Goal: Use online tool/utility: Utilize a website feature to perform a specific function

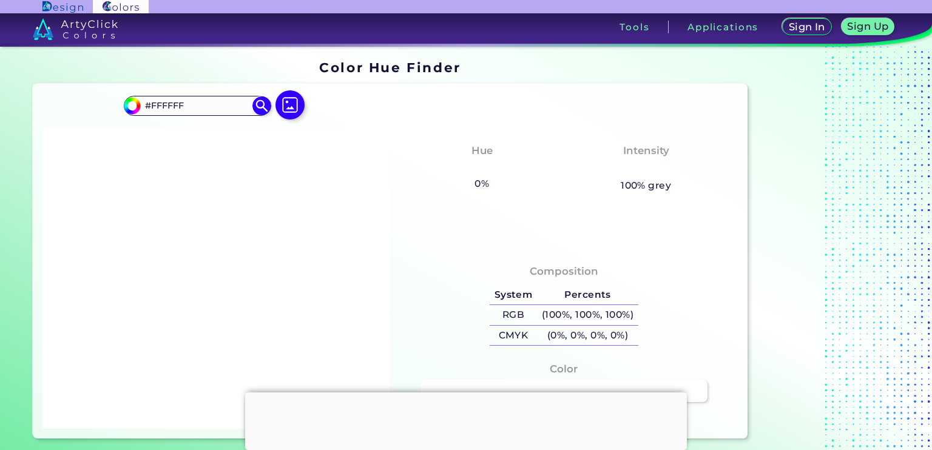
drag, startPoint x: 487, startPoint y: 314, endPoint x: 479, endPoint y: 302, distance: 13.6
click at [479, 302] on div "Composition System Percents RGB (100%, 100%, 100%) CMYK (0%, 0%, 0%, 0%)" at bounding box center [564, 307] width 328 height 98
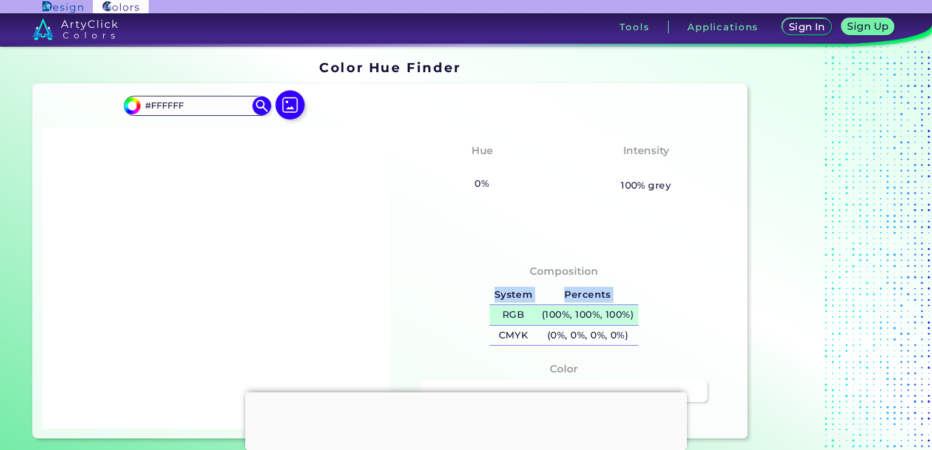
drag, startPoint x: 485, startPoint y: 316, endPoint x: 494, endPoint y: 320, distance: 9.8
click at [494, 320] on div "System Percents RGB (100%, 100%, 100%) CMYK (0%, 0%, 0%, 0%)" at bounding box center [564, 315] width 158 height 71
drag, startPoint x: 494, startPoint y: 320, endPoint x: 635, endPoint y: 316, distance: 140.8
click at [635, 316] on h5 "(100%, 100%, 100%)" at bounding box center [587, 315] width 101 height 20
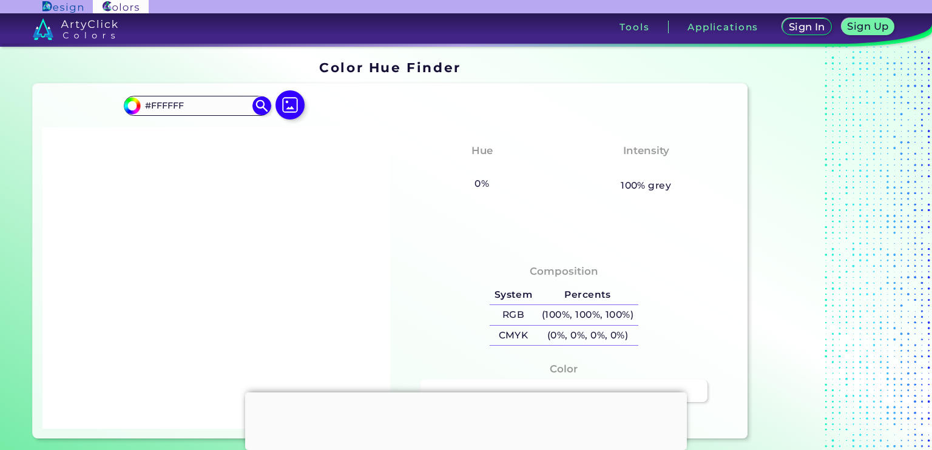
click at [364, 189] on div at bounding box center [216, 277] width 348 height 301
click at [283, 107] on img at bounding box center [289, 104] width 35 height 35
click at [0, 0] on input "file" at bounding box center [0, 0] width 0 height 0
click at [287, 112] on img at bounding box center [289, 104] width 35 height 35
click at [0, 0] on input "file" at bounding box center [0, 0] width 0 height 0
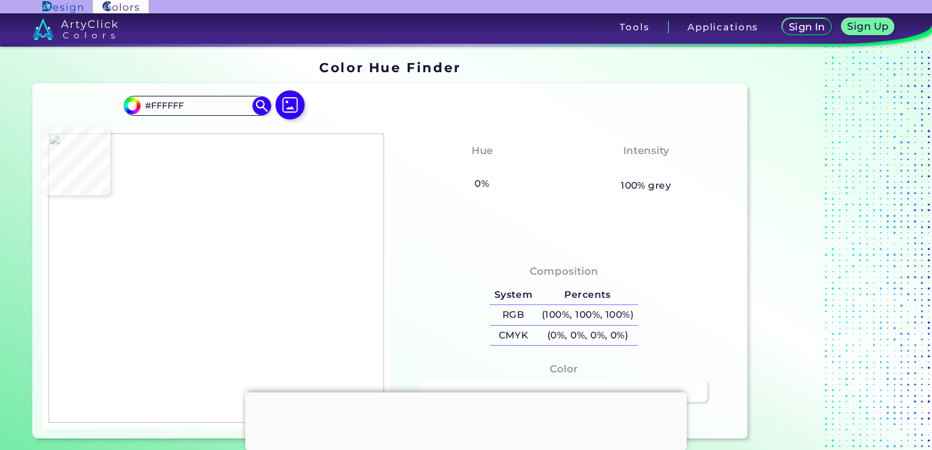
type input "#606060"
type input "#0c0c0c"
type input "#0C0C0C"
type input "#485335"
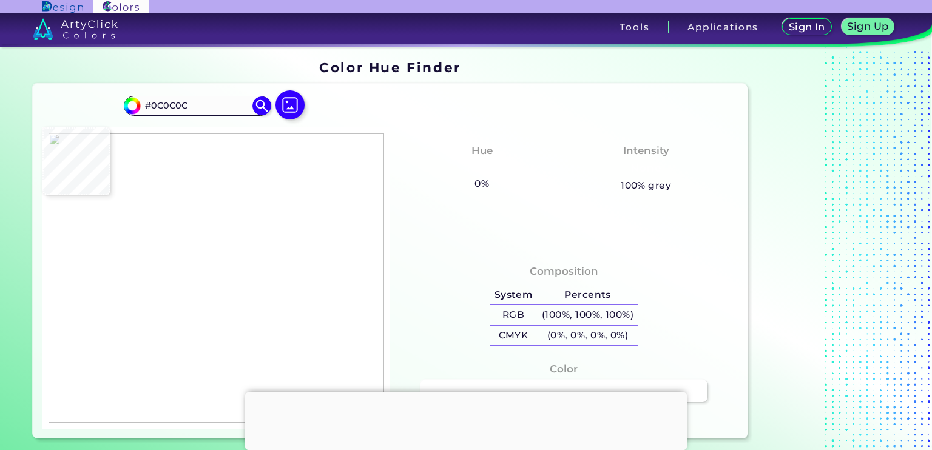
type input "#485335"
type input "#8e9c46"
type input "#8E9C46"
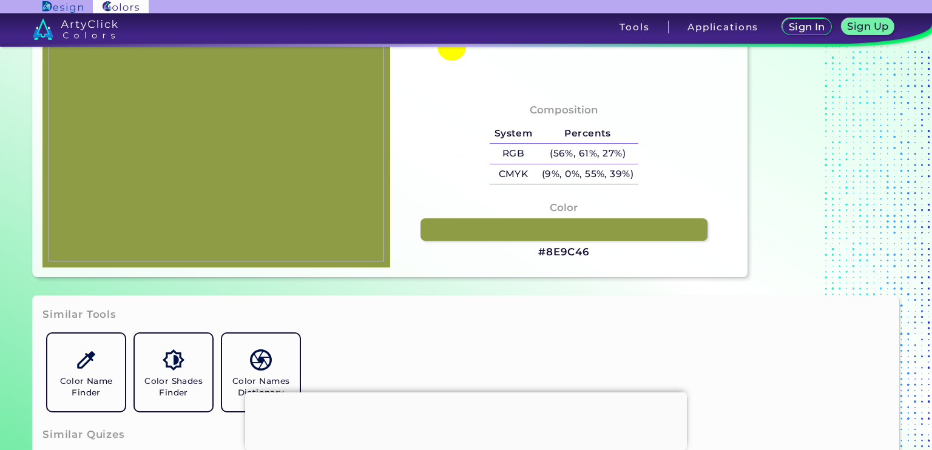
type input "#000000"
type input "#ffffff"
type input "#FFFFFF"
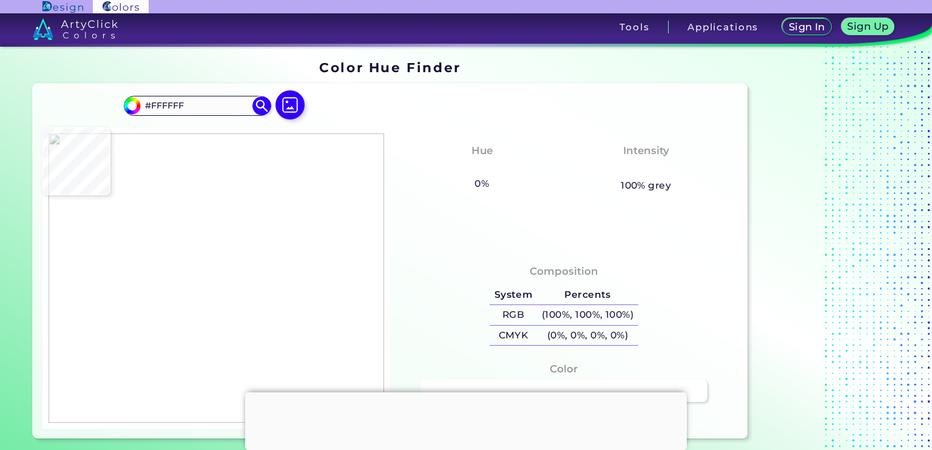
type input "#000000"
type input "#8e9c46"
type input "#8E9C46"
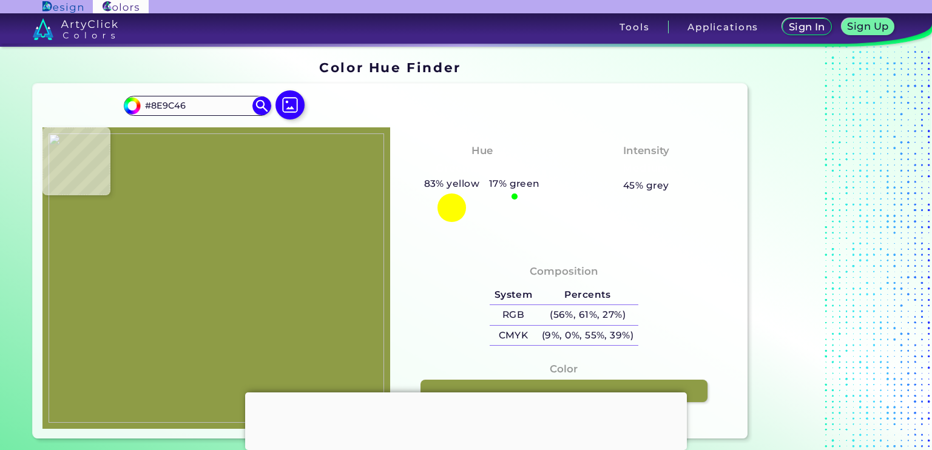
type input "#000000"
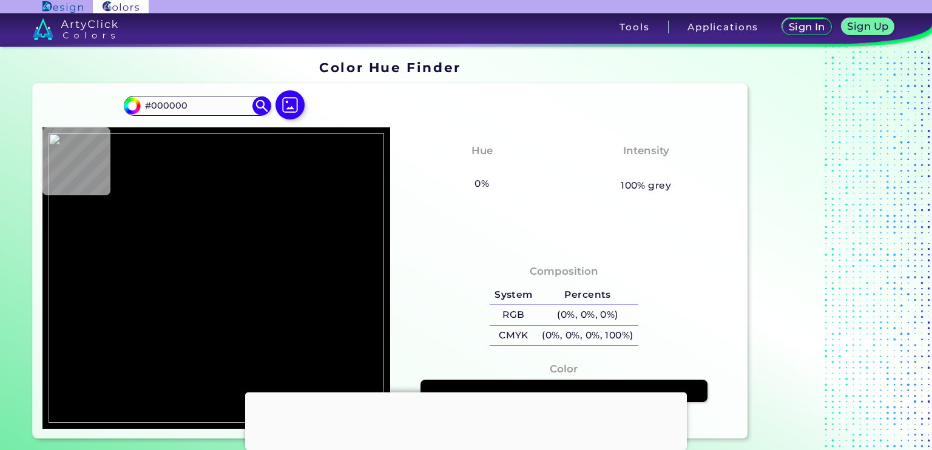
type input "#a30c0c"
type input "#A30C0C"
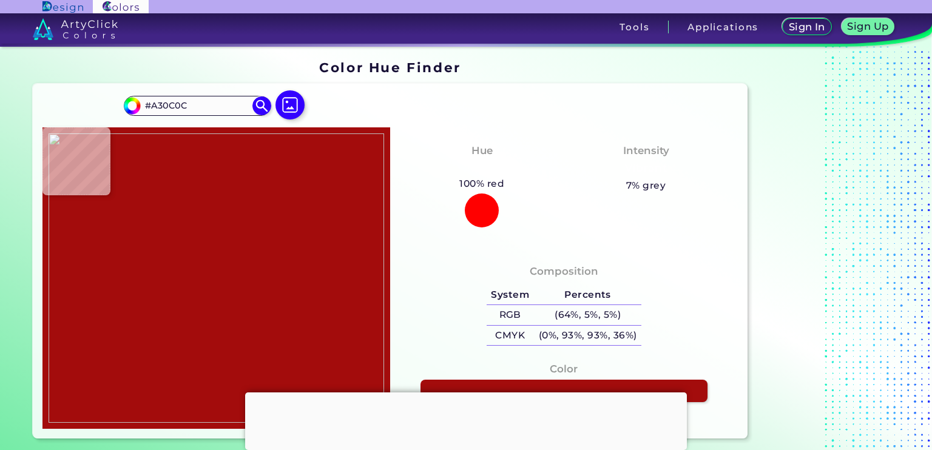
type input "#55e0e0"
type input "#55E0E0"
type input "#a30c0c"
type input "#A30C0C"
type input "#ffdd33"
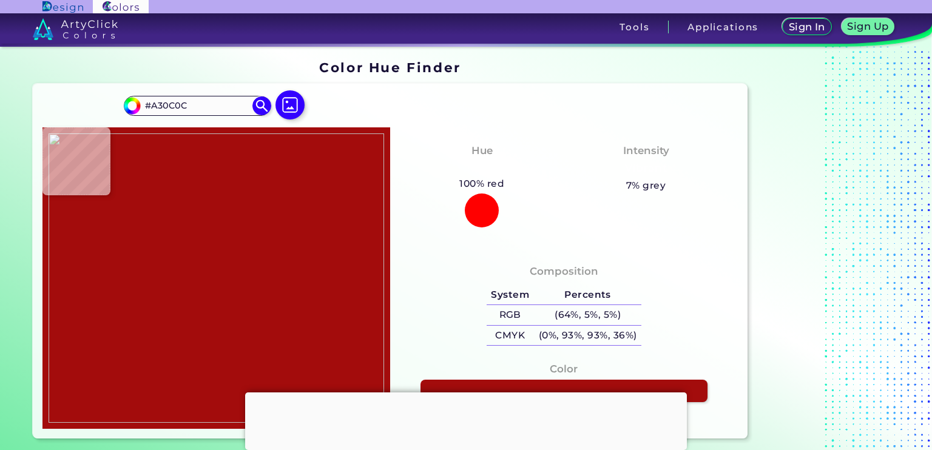
type input "#FFDD33"
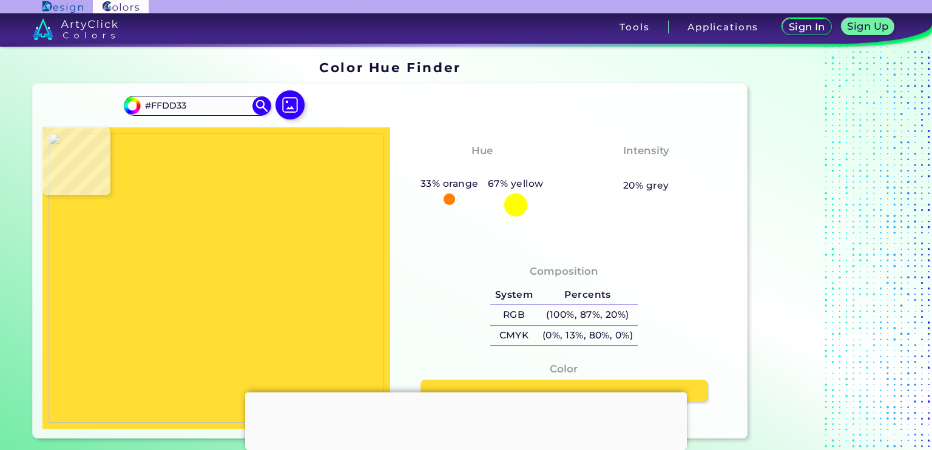
type input "#000000"
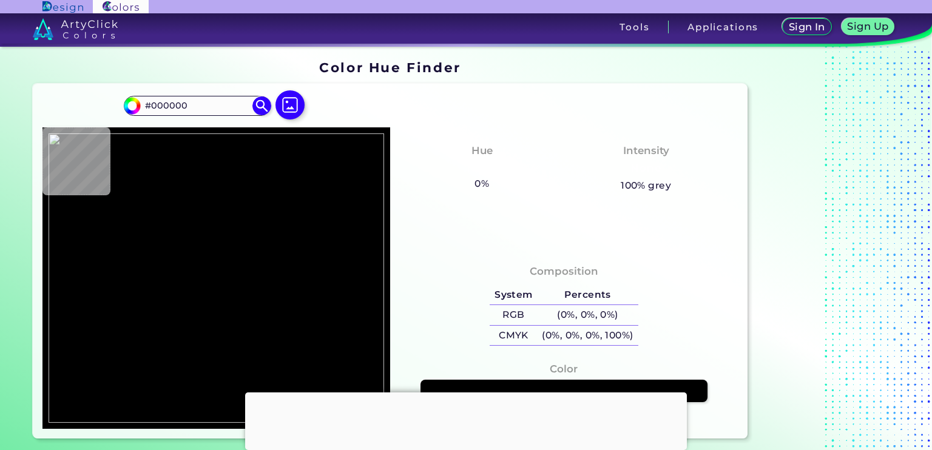
type input "#ffdd33"
type input "#FFDD33"
type input "#fddb34"
type input "#FDDB34"
type input "#4263db"
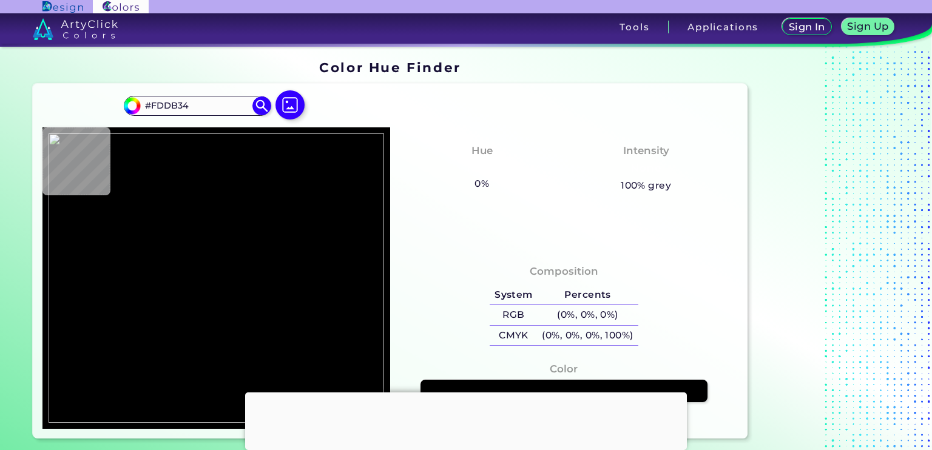
type input "#4263DB"
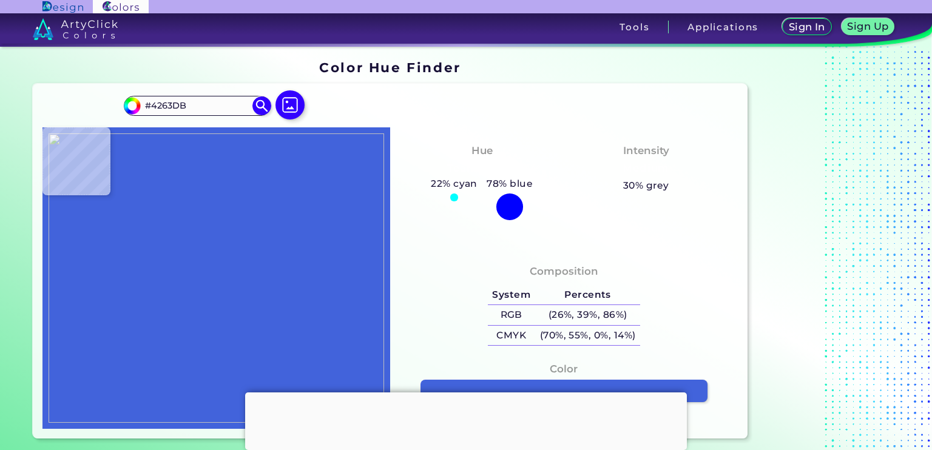
type input "#db0020"
type input "#DB0020"
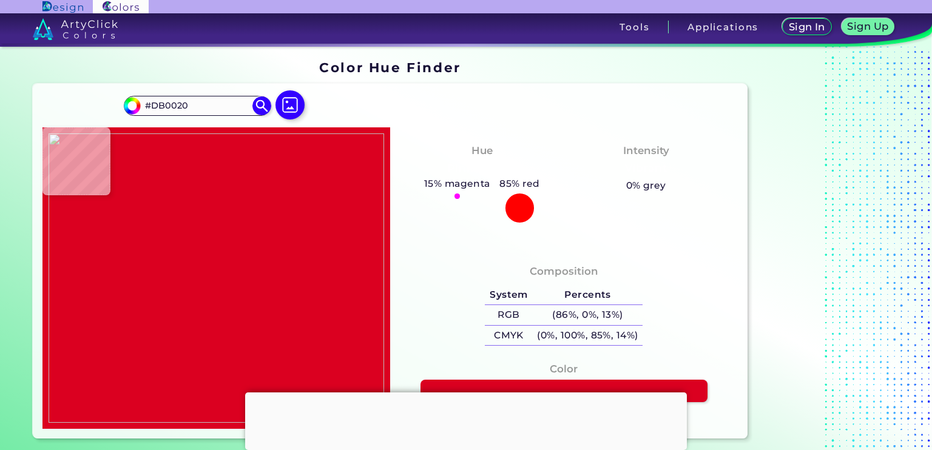
type input "#485335"
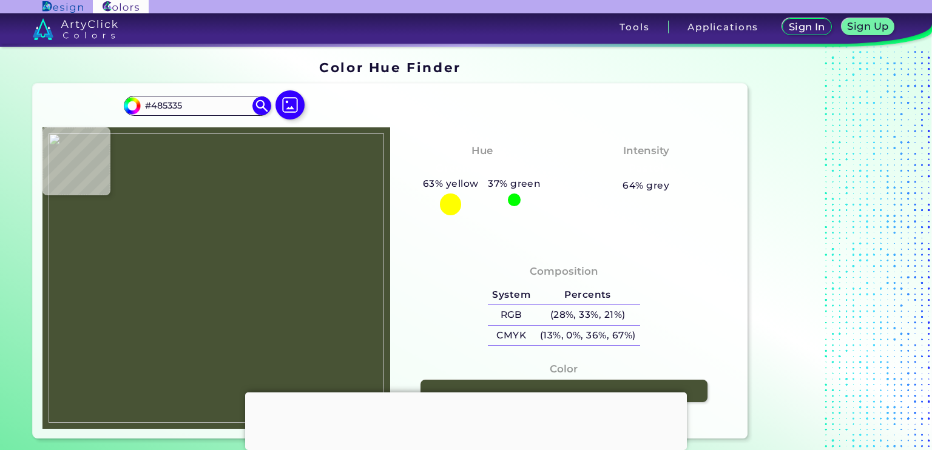
type input "#8e9c46"
type input "#8E9C46"
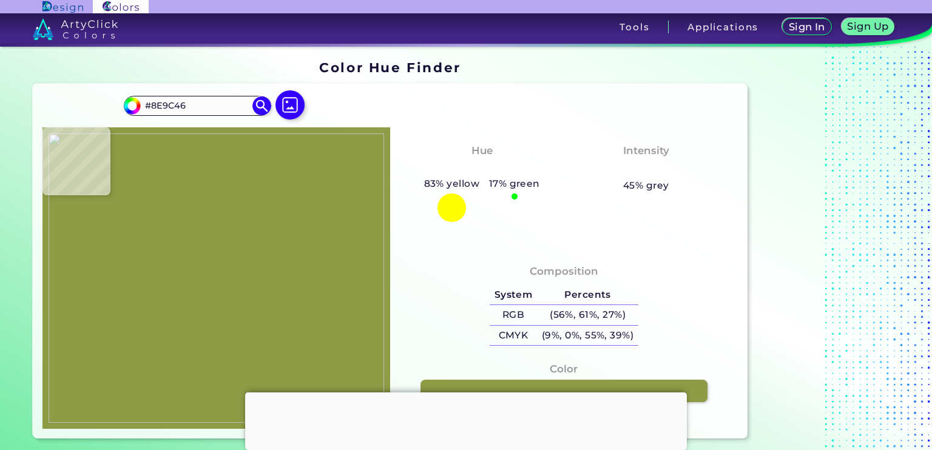
type input "#000000"
type input "#8e9c46"
type input "#8E9C46"
type input "#737e38"
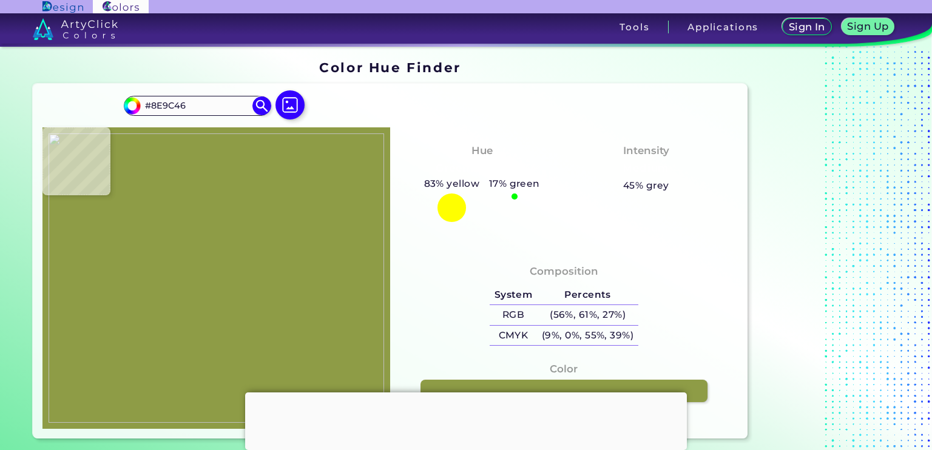
type input "#737E38"
type input "#606060"
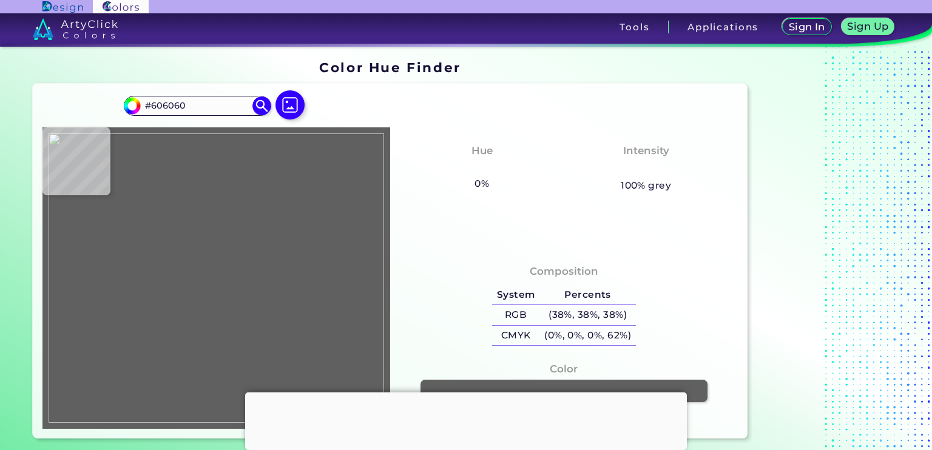
type input "#0c0c0c"
type input "#0C0C0C"
type input "#737e38"
type input "#737E38"
type input "#8e9c46"
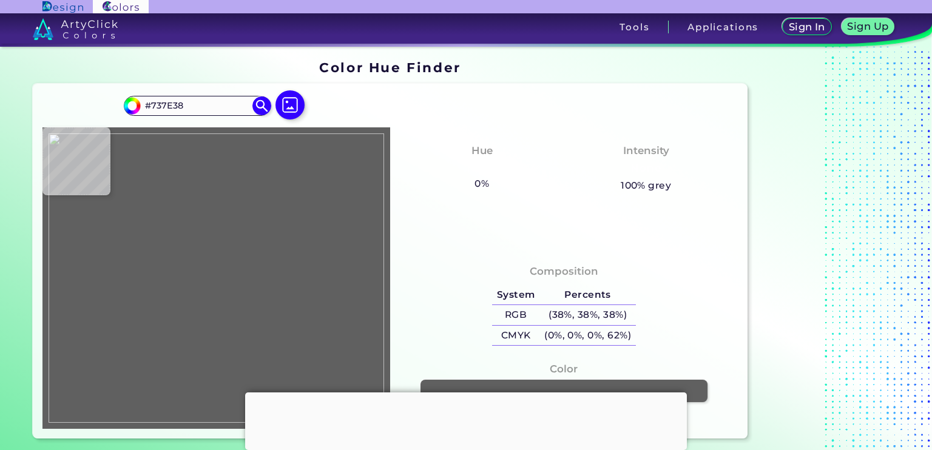
type input "#8E9C46"
type input "#8d9b45"
type input "#8D9B45"
type input "#737f3f"
type input "#737F3F"
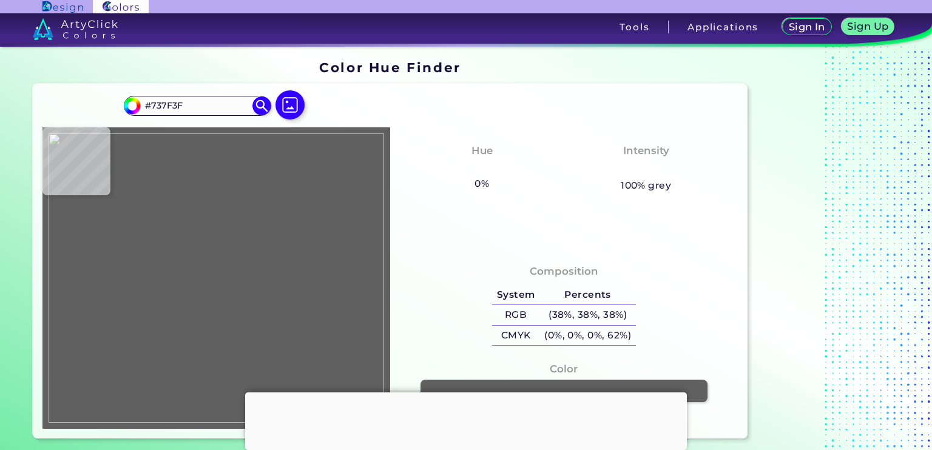
type input "#485335"
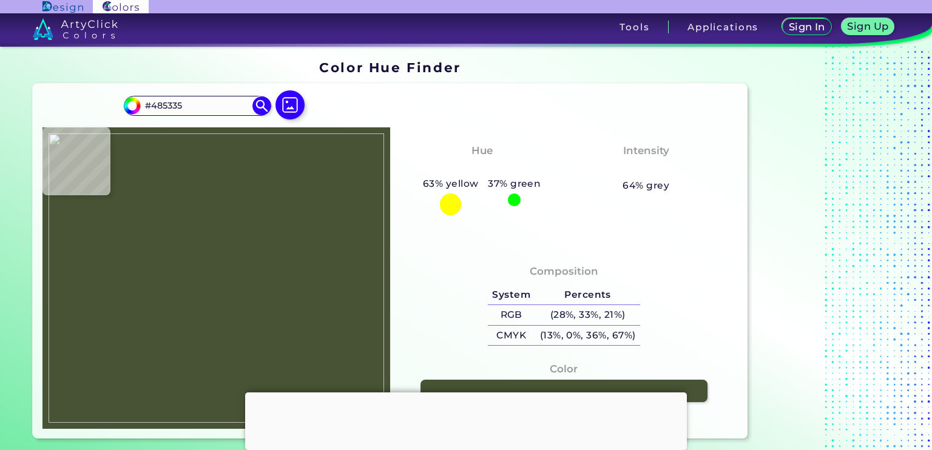
type input "#8d9b45"
type input "#8D9B45"
type input "#8e9c46"
type input "#8E9C46"
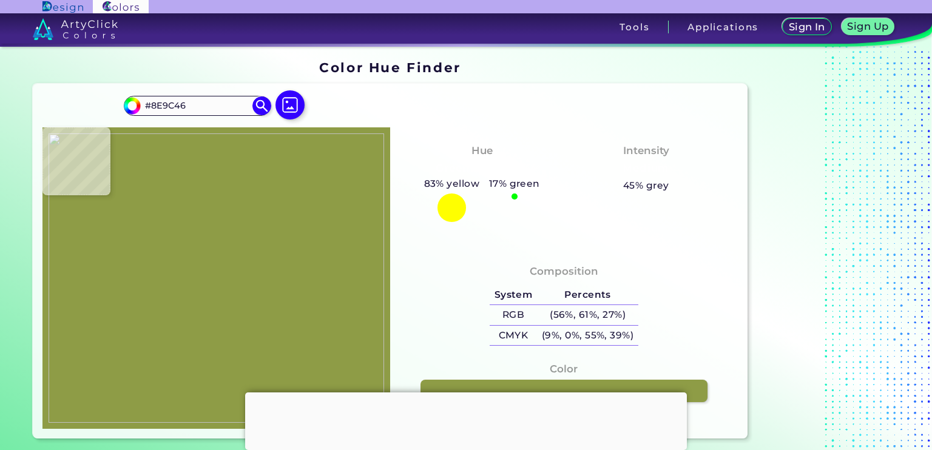
type input "#000000"
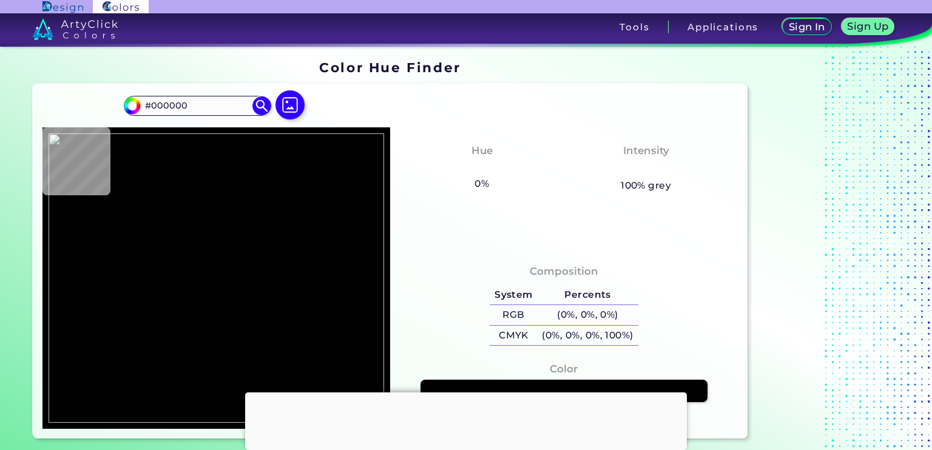
type input "#a30c0c"
type input "#A30C0C"
type input "#000000"
type input "#a30c0c"
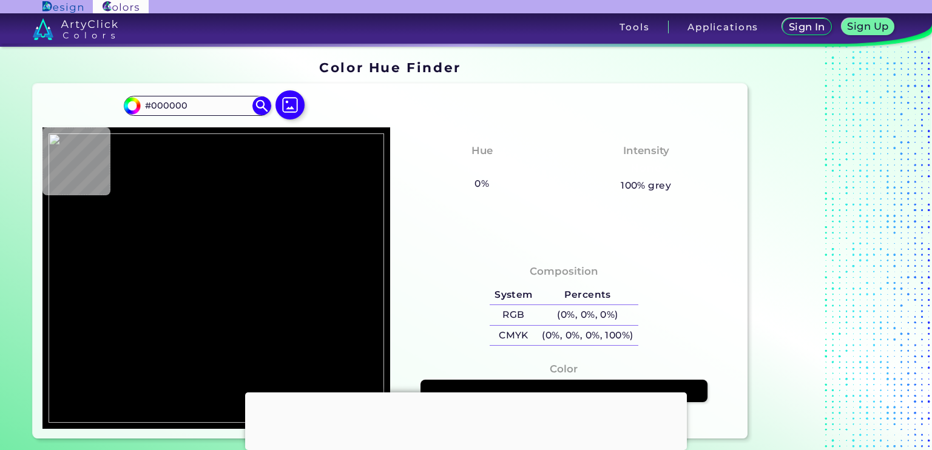
type input "#A30C0C"
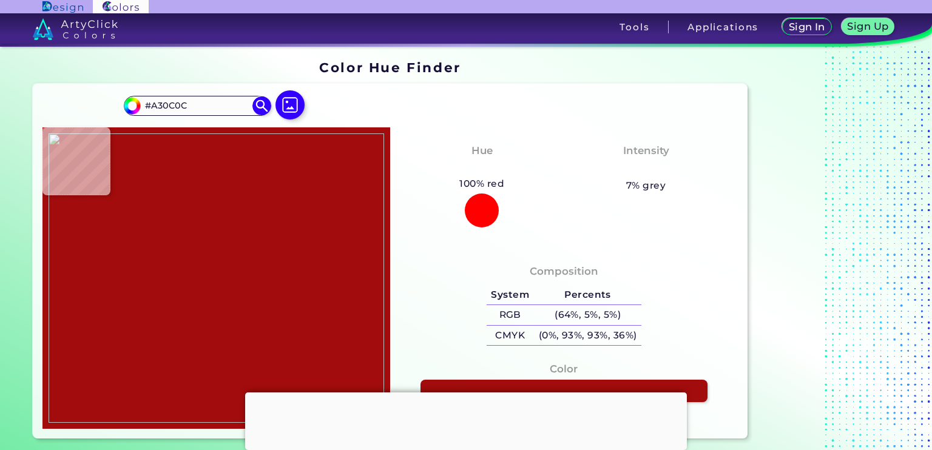
type input "#b80714"
type input "#B80714"
type input "#db0020"
type input "#DB0020"
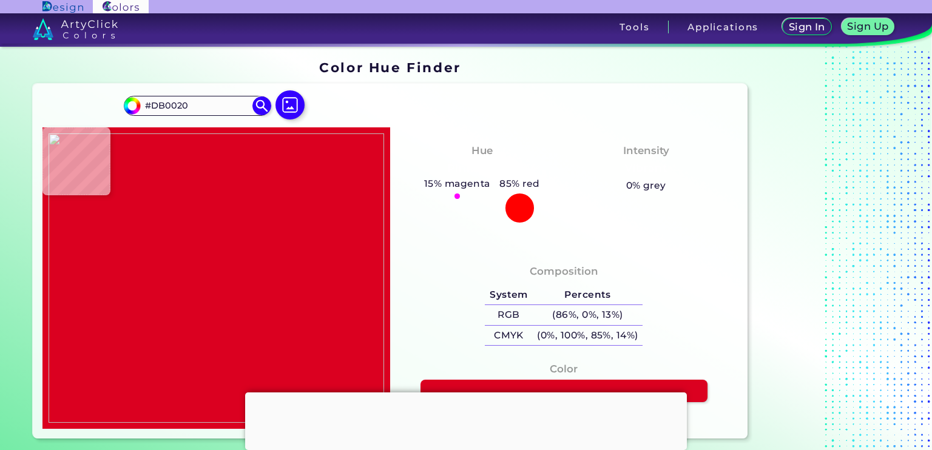
type input "#91292a"
type input "#91292A"
type input "#485335"
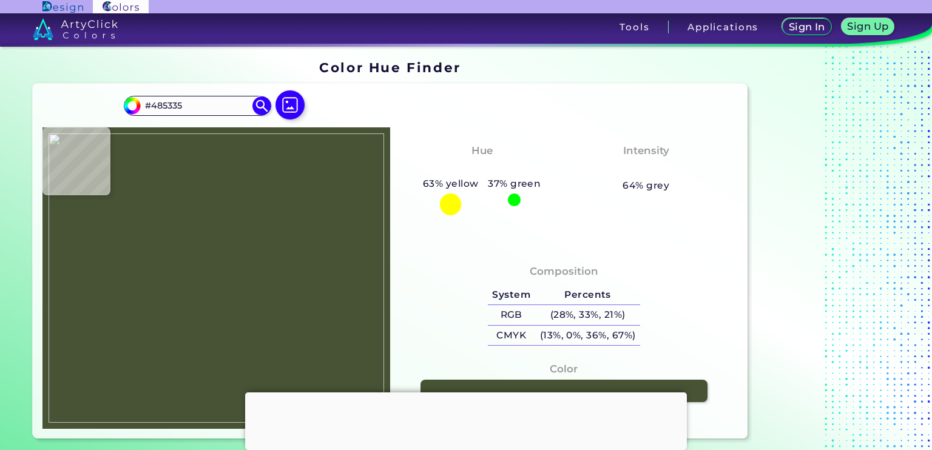
type input "#8d9b45"
type input "#8D9B45"
type input "#8e9c46"
type input "#8E9C46"
type input "#606060"
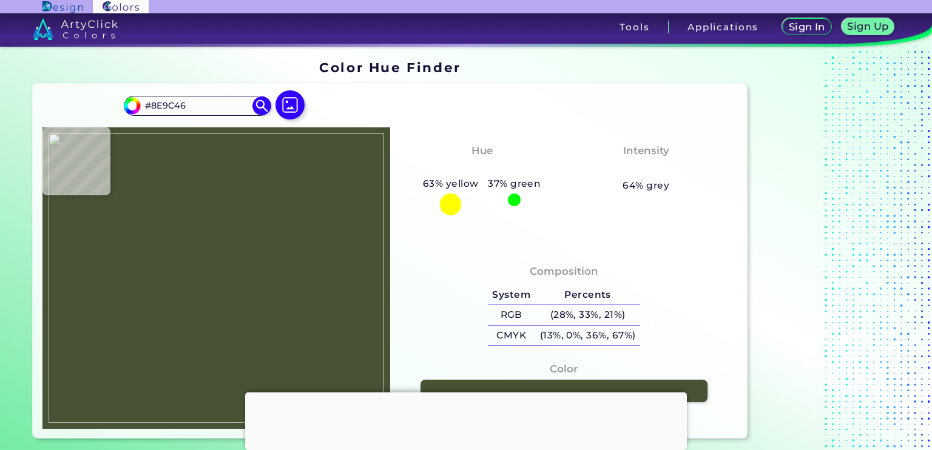
type input "#606060"
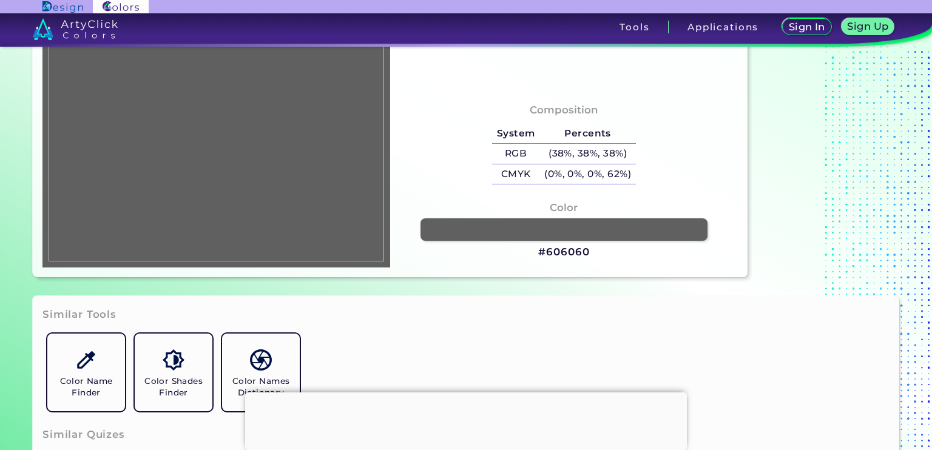
type input "#cfcfcf"
type input "#CFCFCF"
type input "#ffffff"
type input "#FFFFFF"
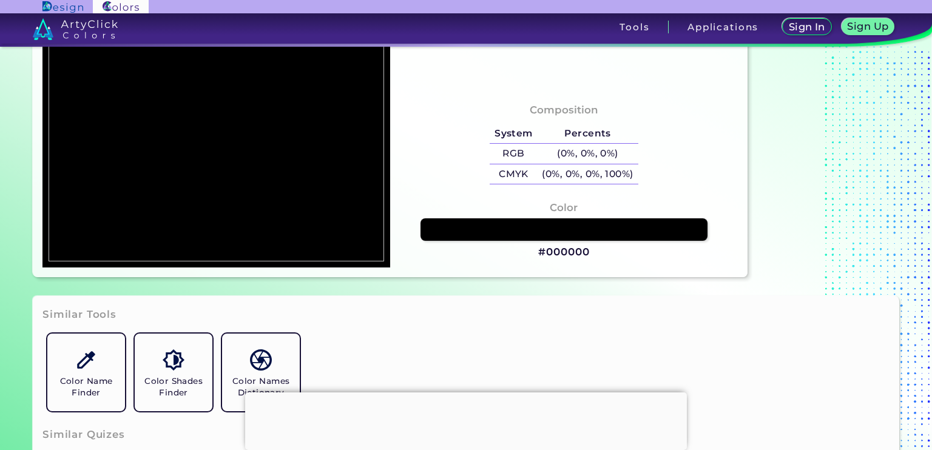
type input "#000000"
type input "#ffffff"
type input "#FFFFFF"
type input "#485335"
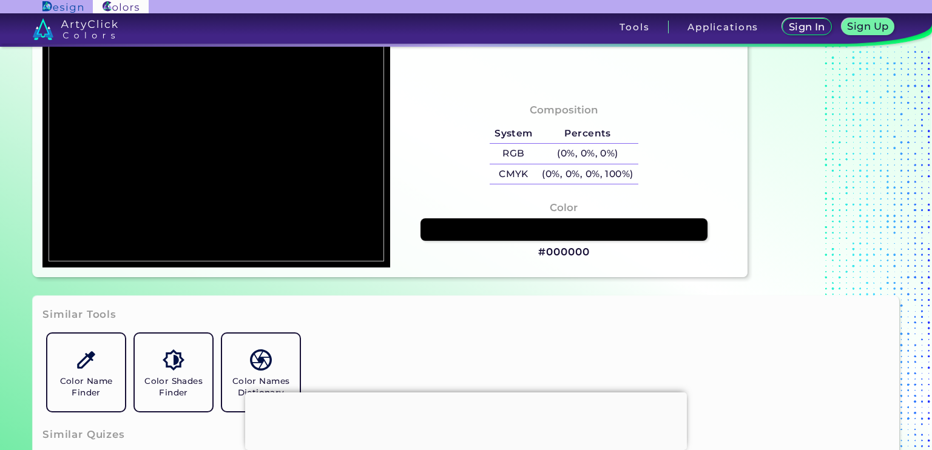
type input "#485335"
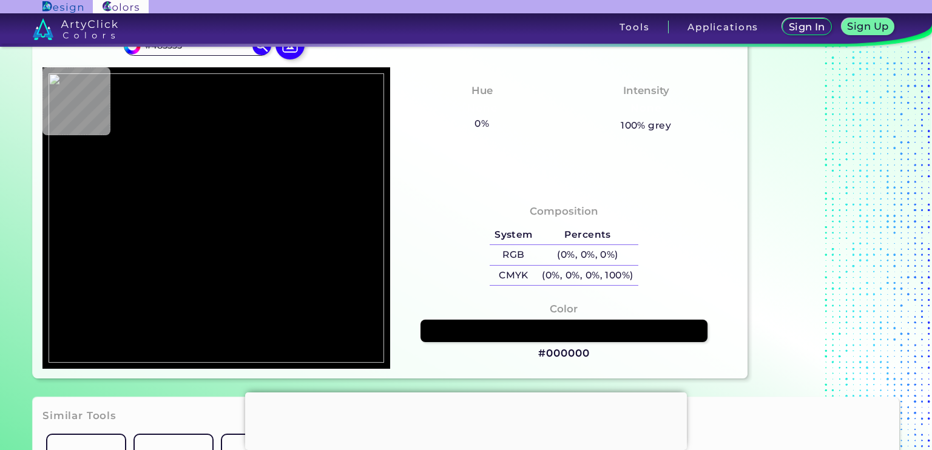
type input "#737f3f"
type input "#737F3F"
type input "#8e9c46"
type input "#8E9C46"
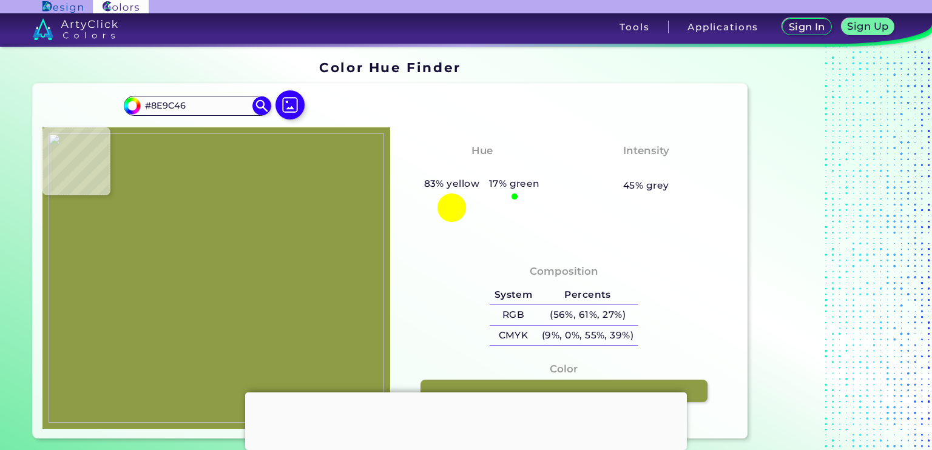
type input "#606060"
type input "#0c0c0c"
type input "#0C0C0C"
type input "#8e9c46"
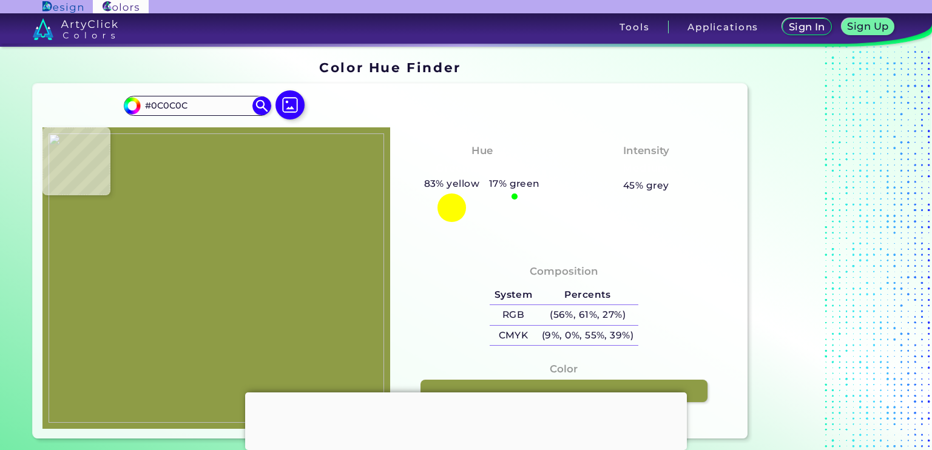
type input "#8E9C46"
type input "#606060"
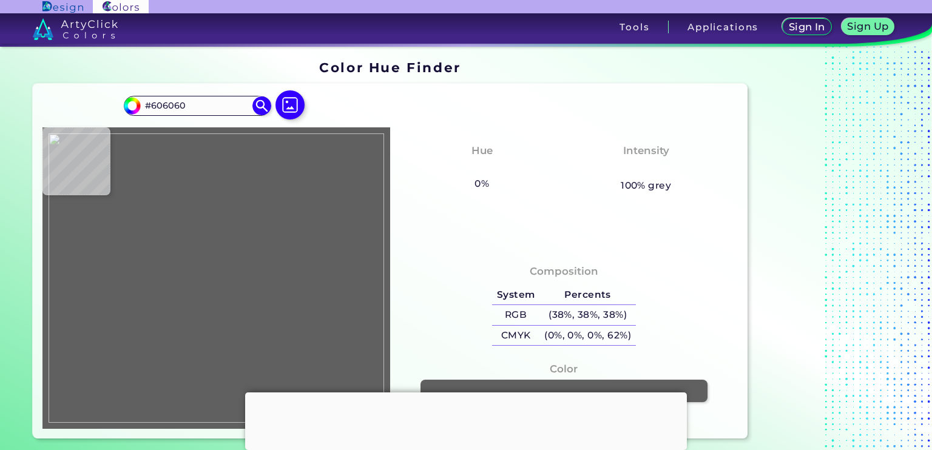
type input "#8e9c46"
type input "#8E9C46"
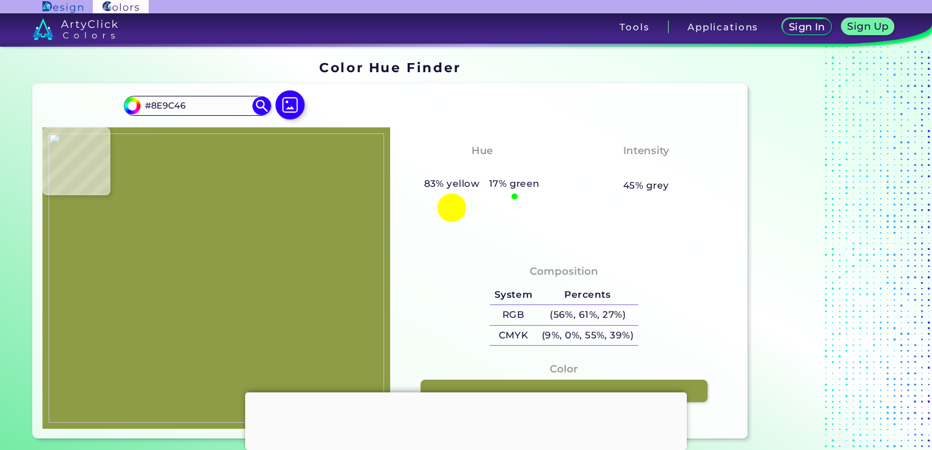
type input "#606060"
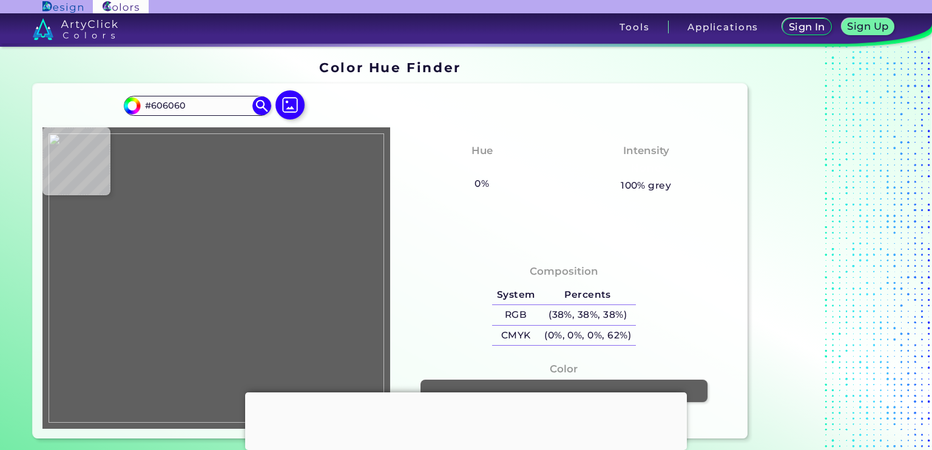
type input "#000000"
type input "#606060"
type input "#8e9c46"
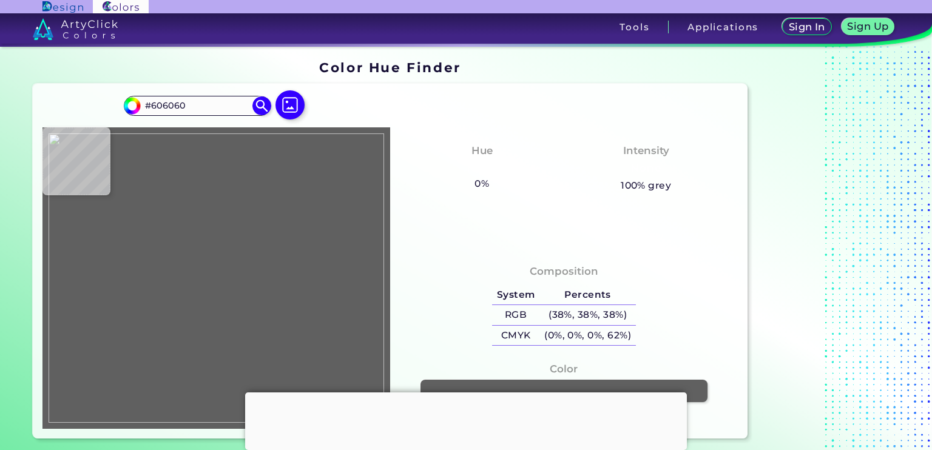
type input "#8E9C46"
type input "#000000"
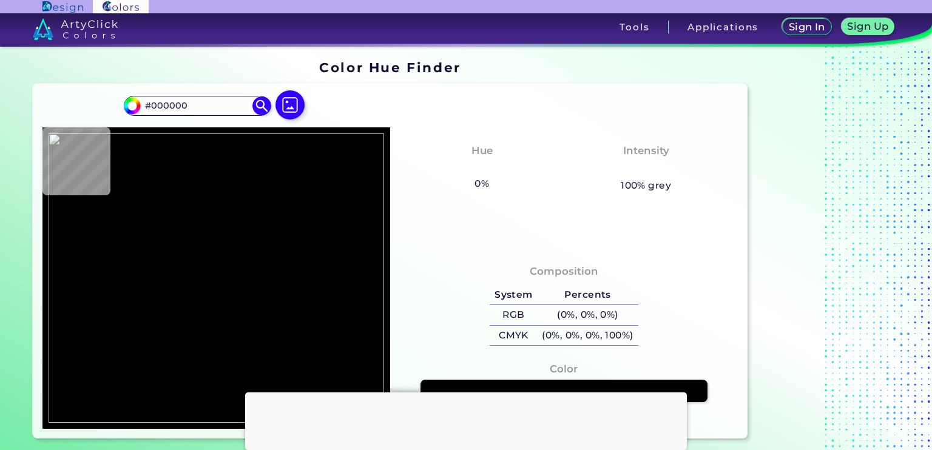
type input "#ad2310"
type input "#AD2310"
type input "#a30c0c"
type input "#A30C0C"
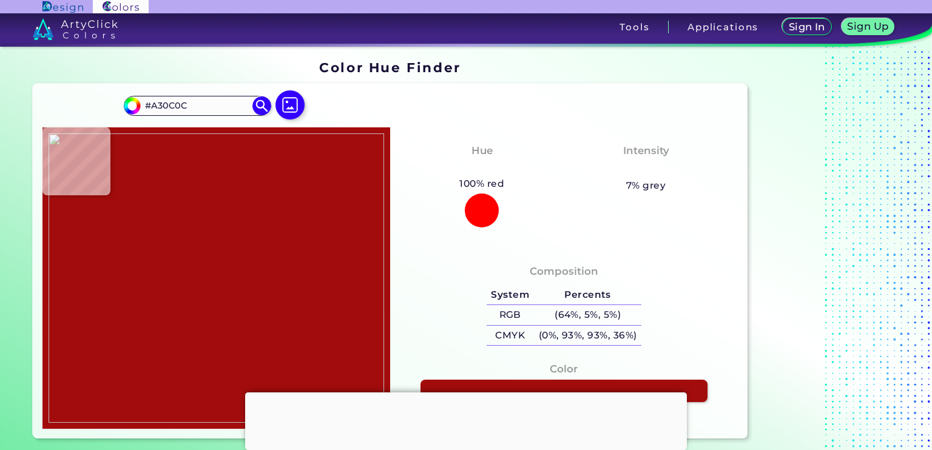
type input "#8e9c46"
type input "#8E9C46"
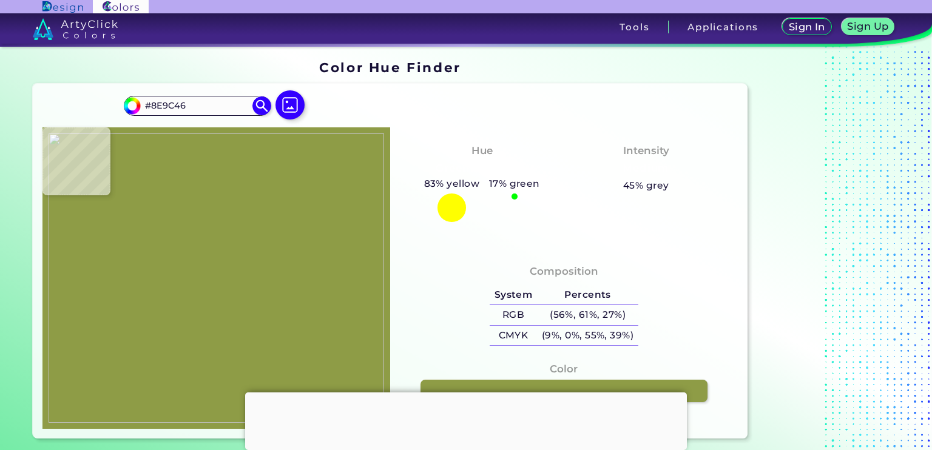
click at [291, 236] on div at bounding box center [216, 277] width 348 height 301
click at [292, 234] on img at bounding box center [217, 277] width 336 height 289
drag, startPoint x: 629, startPoint y: 314, endPoint x: 655, endPoint y: 318, distance: 27.0
click at [655, 318] on div "Composition System Percents RGB (56%, 61%, 27%) CMYK (9%, 0%, 55%, 39%)" at bounding box center [564, 307] width 328 height 98
click at [663, 315] on div "Composition System Percents RGB (56%, 61%, 27%) CMYK (9%, 0%, 55%, 39%)" at bounding box center [564, 307] width 328 height 98
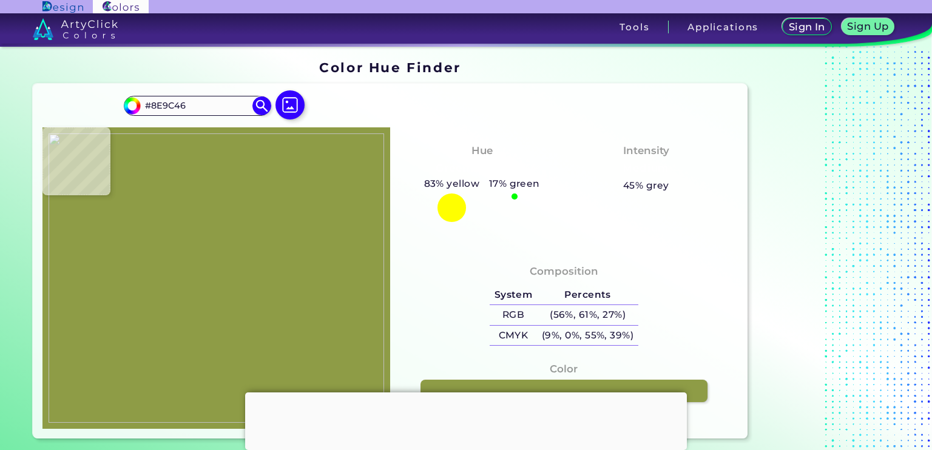
click at [661, 314] on div "Composition System Percents RGB (56%, 61%, 27%) CMYK (9%, 0%, 55%, 39%)" at bounding box center [564, 307] width 328 height 98
click at [635, 311] on h5 "(56%, 61%, 27%)" at bounding box center [587, 315] width 101 height 20
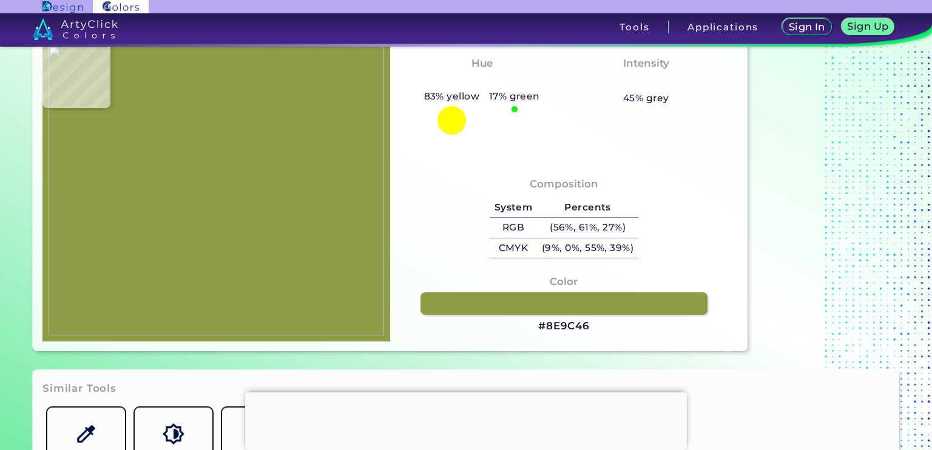
scroll to position [323, 0]
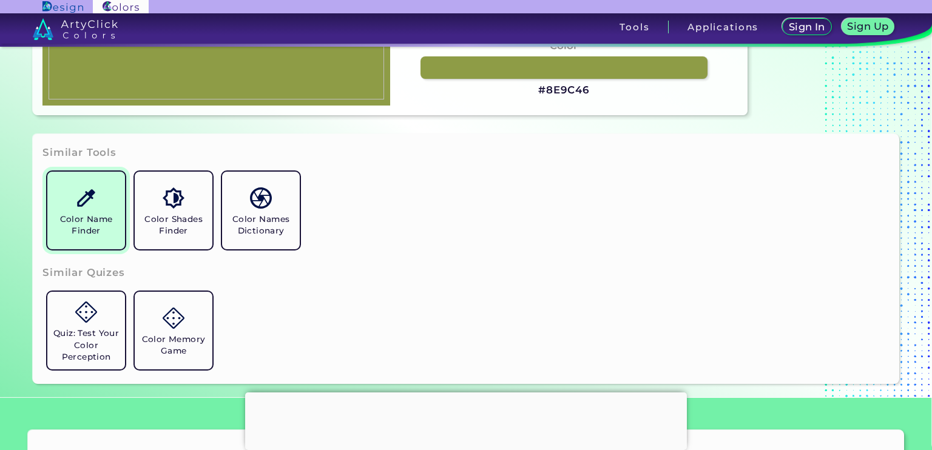
click at [111, 203] on link "Color Name Finder" at bounding box center [85, 210] width 87 height 87
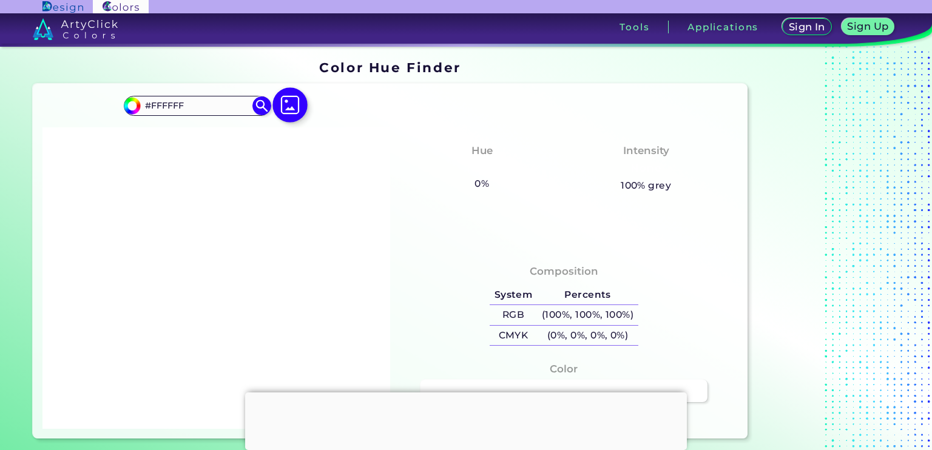
click at [290, 103] on img at bounding box center [289, 104] width 35 height 35
click at [0, 0] on input "file" at bounding box center [0, 0] width 0 height 0
type input "#000000"
type input "#606060"
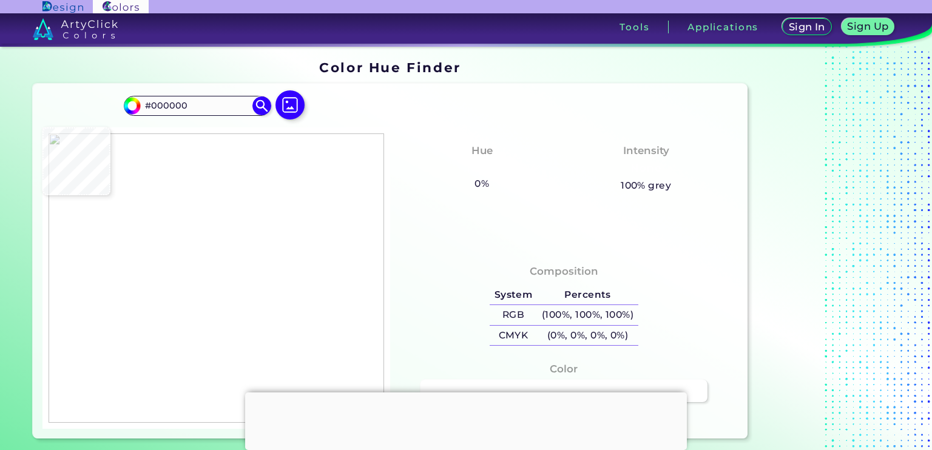
type input "#606060"
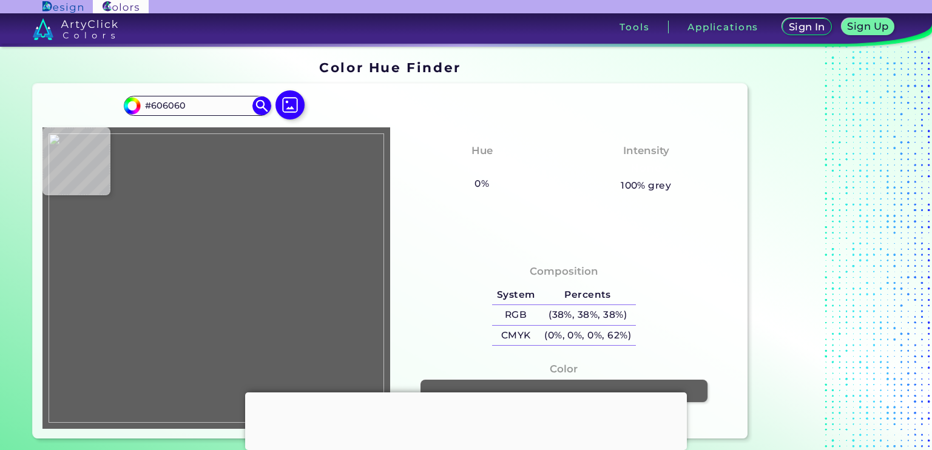
type input "#485335"
type input "#8e9c46"
type input "#8E9C46"
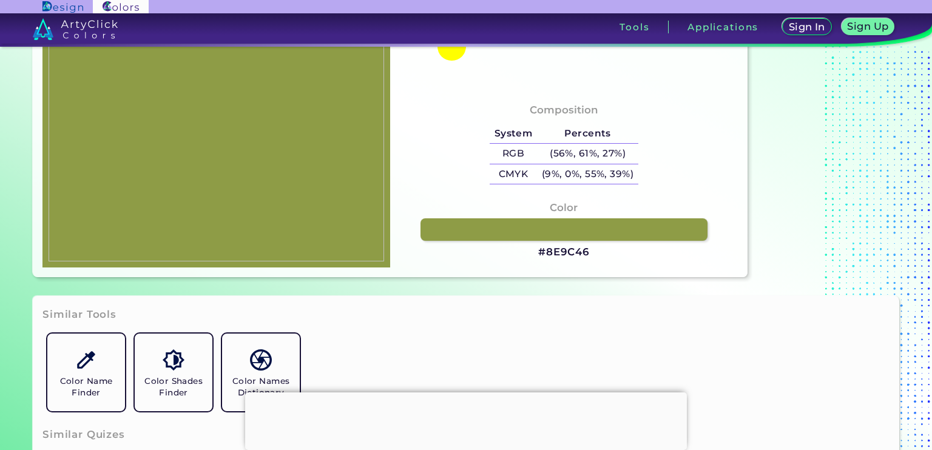
type input "#000000"
type input "#ffffff"
type input "#FFFFFF"
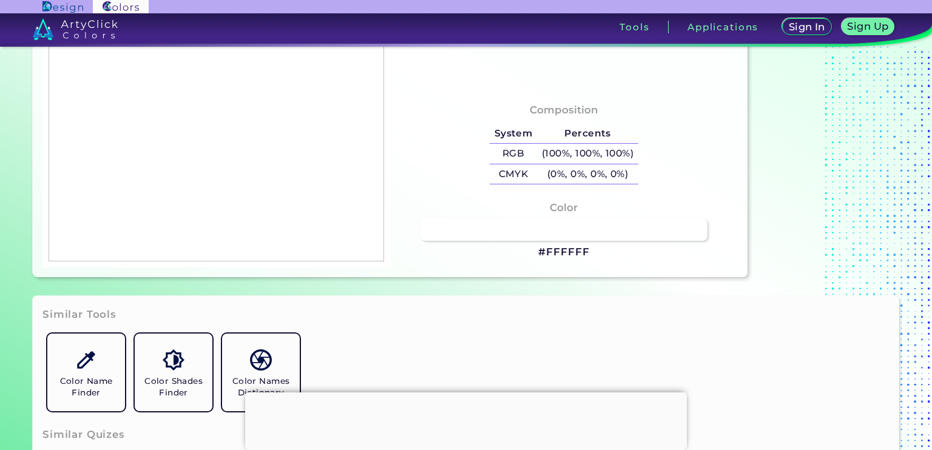
type input "#bbffff"
type input "#BBFFFF"
type input "#fbe7ea"
type input "#FBE7EA"
type input "#db0020"
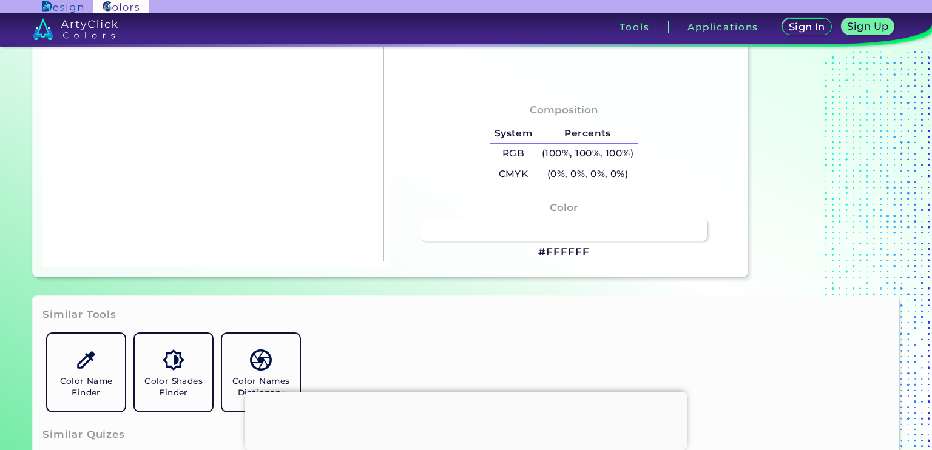
type input "#DB0020"
type input "#140003"
type input "#000000"
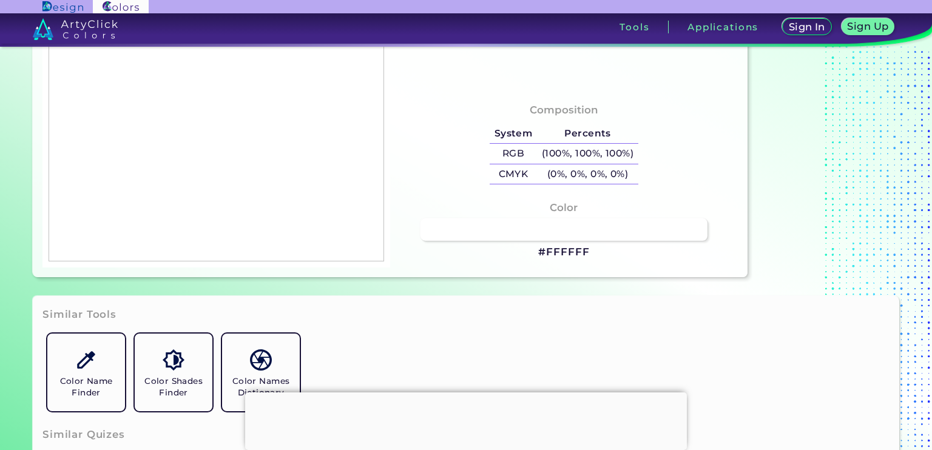
type input "#ffffff"
type input "#FFFFFF"
type input "#000000"
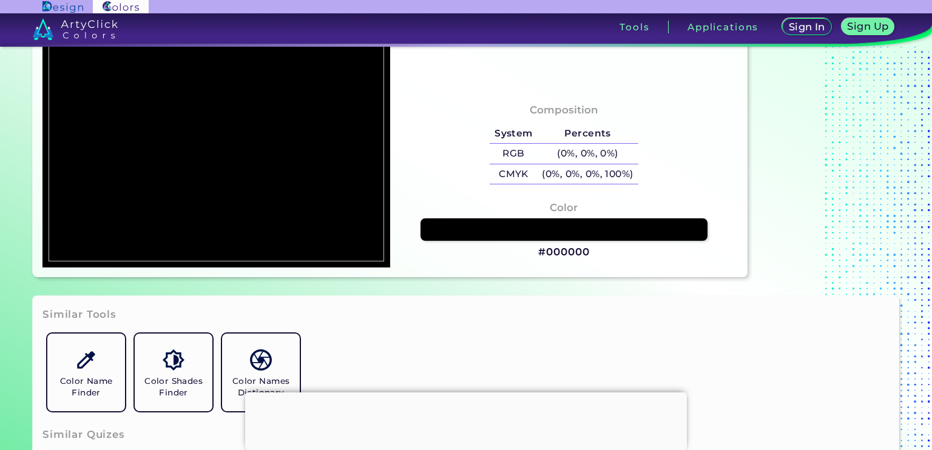
scroll to position [85, 0]
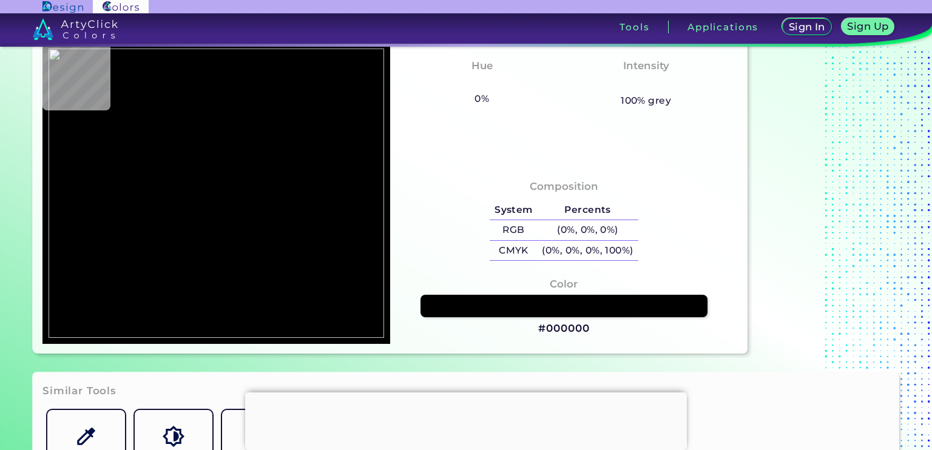
type input "#485335"
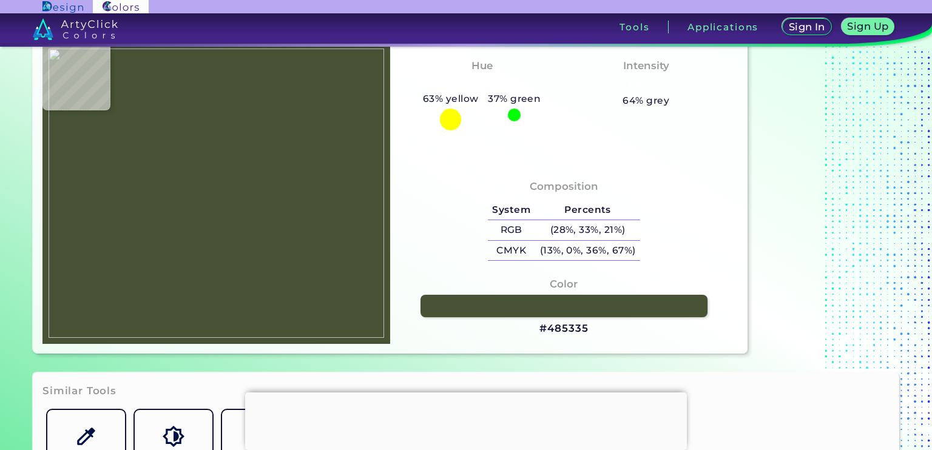
scroll to position [0, 0]
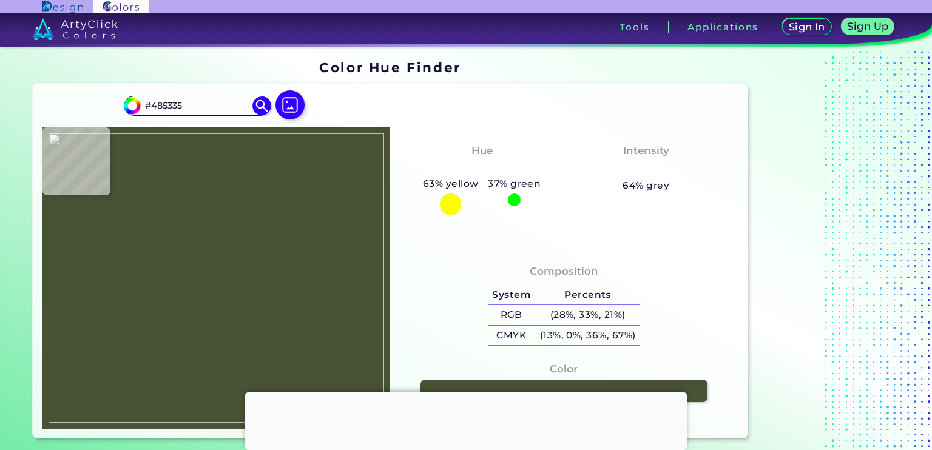
type input "#8e9c46"
type input "#8E9C46"
type input "#000000"
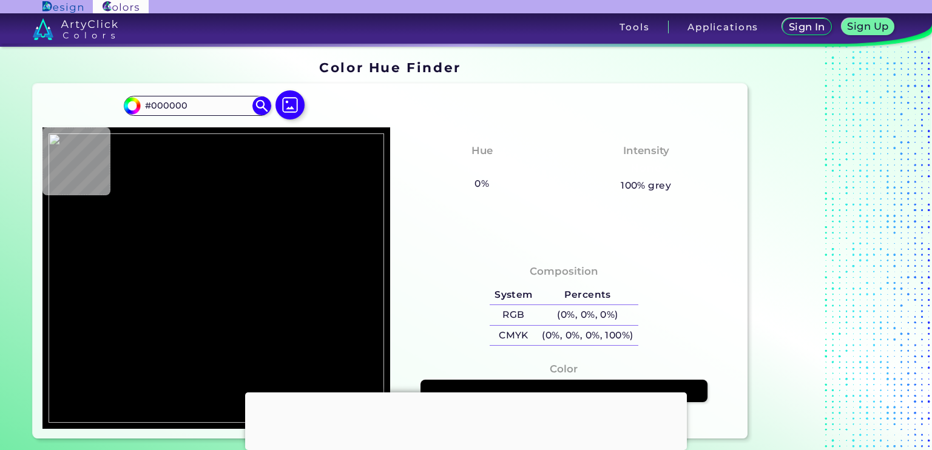
type input "#606060"
type input "#8e9c46"
type input "#8E9C46"
type input "#a30c0c"
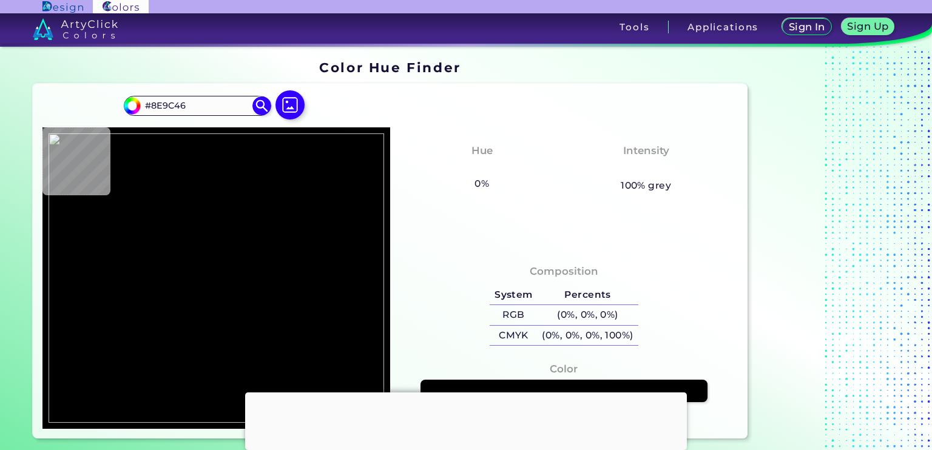
type input "#A30C0C"
type input "#55e0e0"
type input "#55E0E0"
type input "#a30c0c"
type input "#A30C0C"
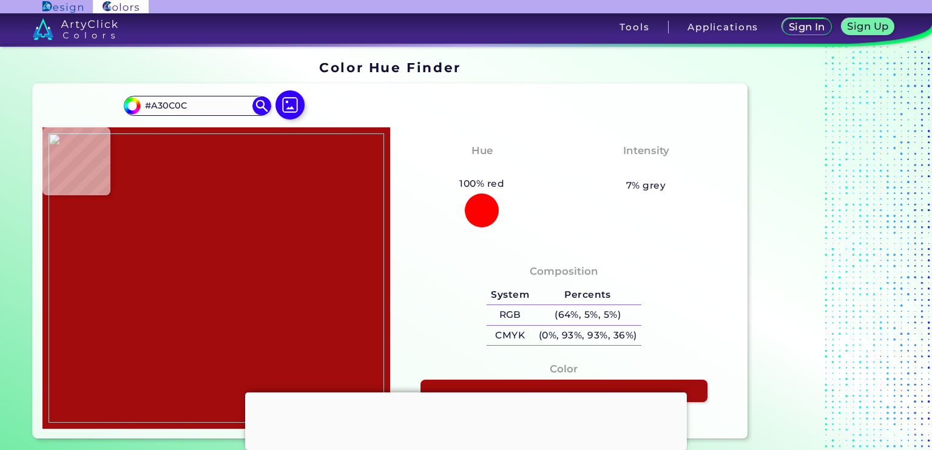
type input "#ffdd33"
type input "#FFDD33"
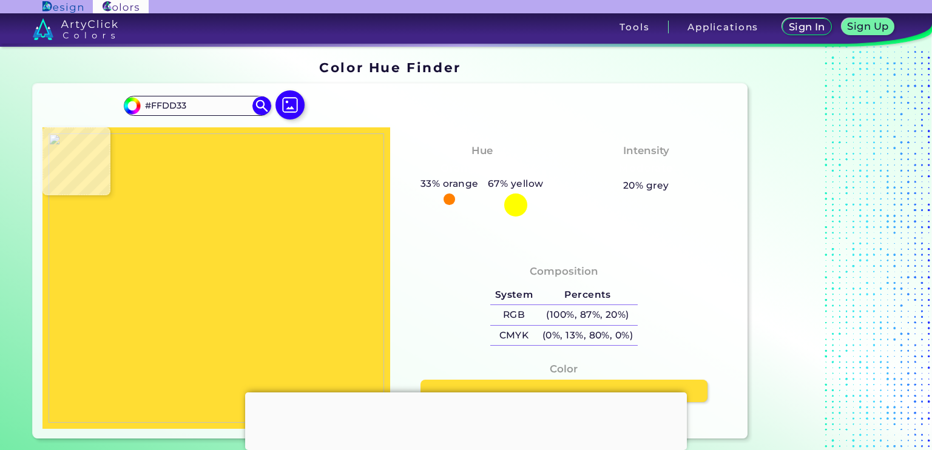
type input "#d57f21"
type input "#D57F21"
type input "#a30c0c"
type input "#A30C0C"
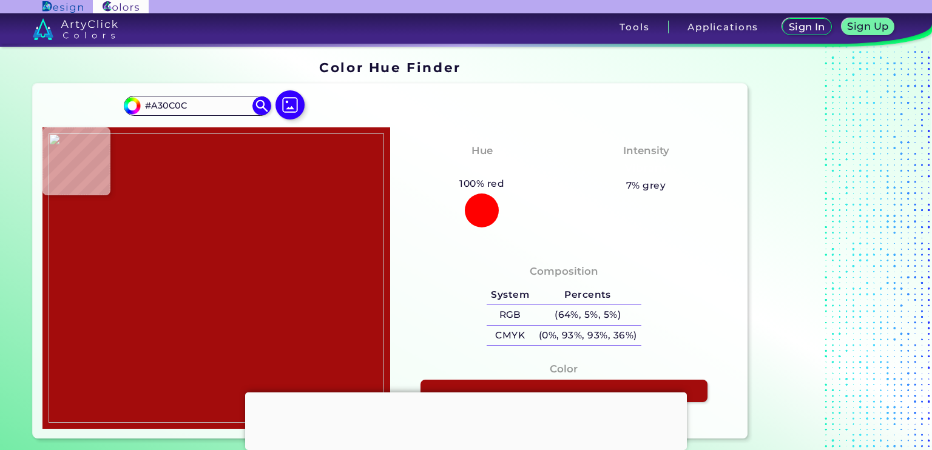
type input "#8e9c46"
type input "#8E9C46"
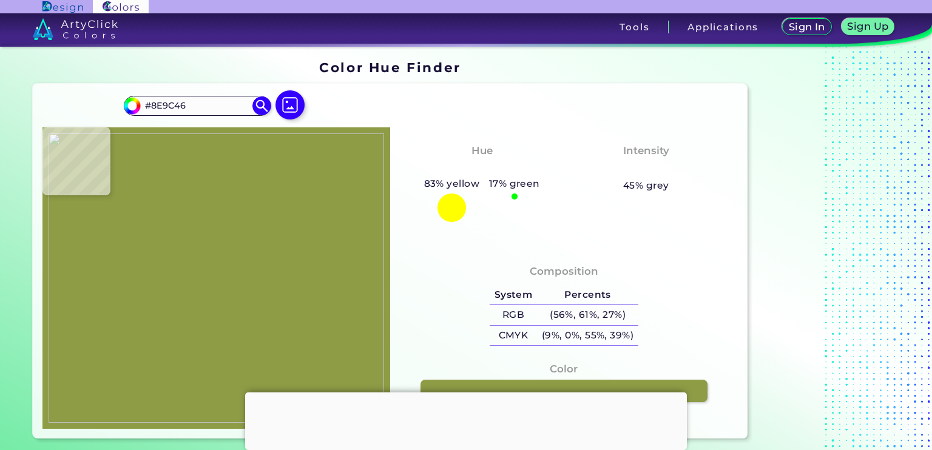
type input "#606060"
type input "#000000"
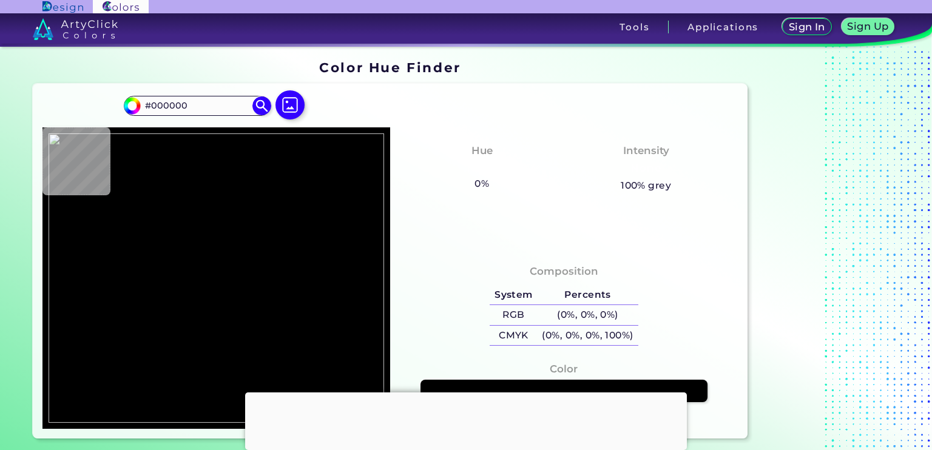
type input "#485335"
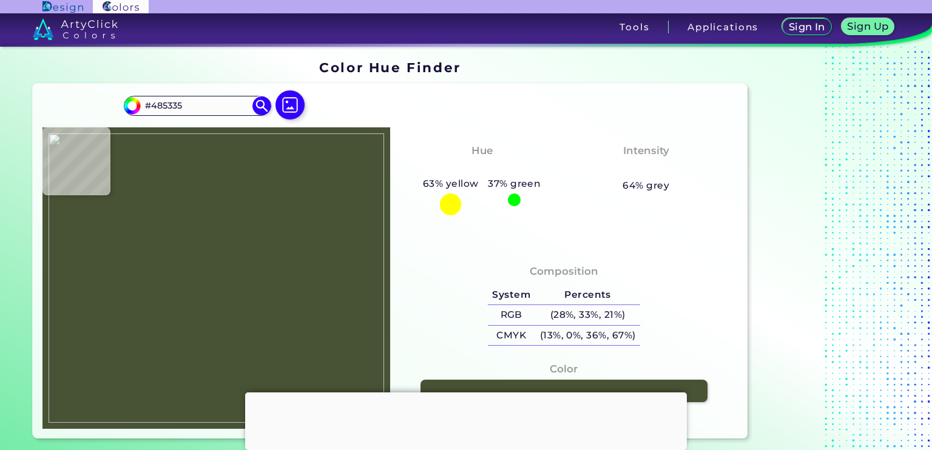
type input "#8d9b45"
type input "#8D9B45"
type input "#8e9c46"
type input "#8E9C46"
type input "#a30c0c"
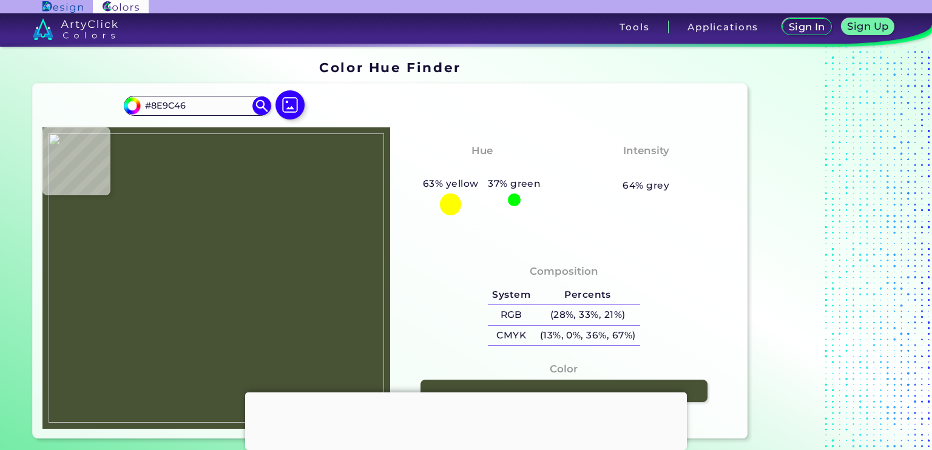
type input "#A30C0C"
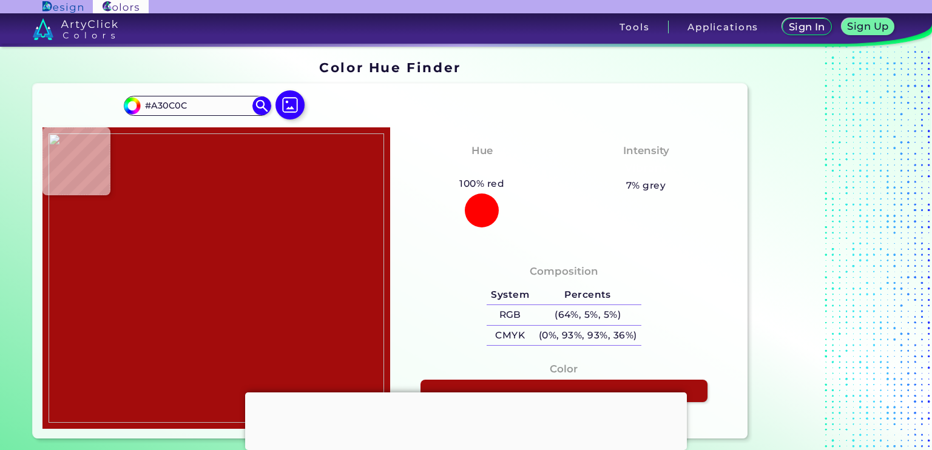
type input "#923939"
type input "#a30c0c"
type input "#A30C0C"
type input "#ffdd33"
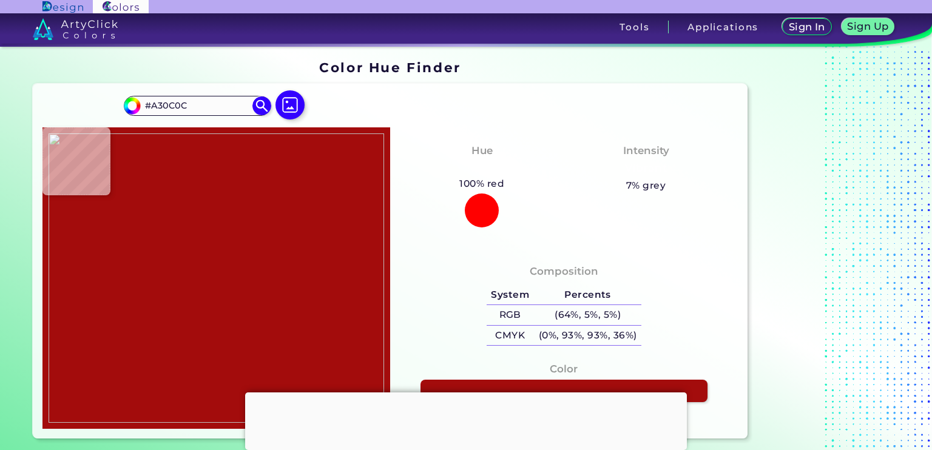
type input "#FFDD33"
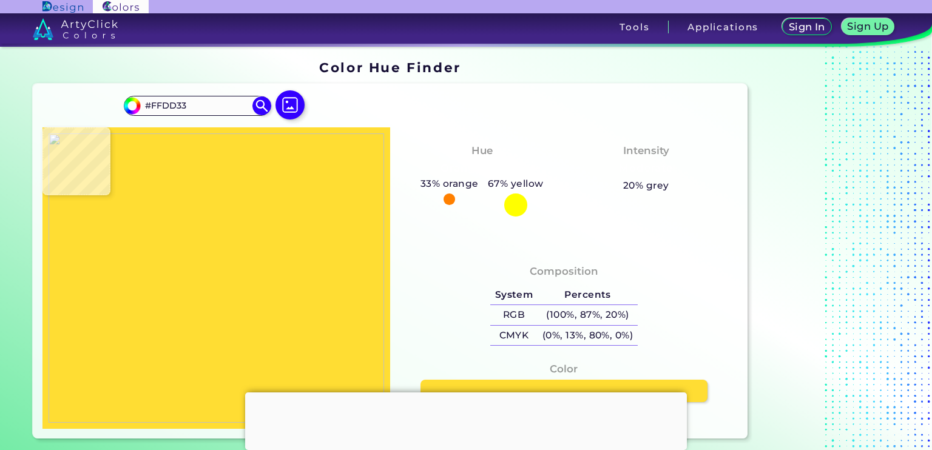
type input "#b5ad74"
type input "#B5AD74"
type input "#4263db"
type input "#4263DB"
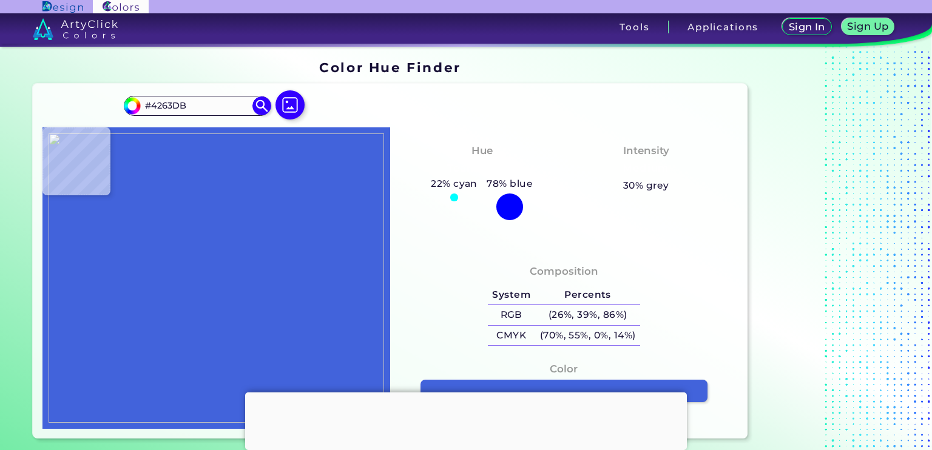
type input "#db0020"
type input "#DB0020"
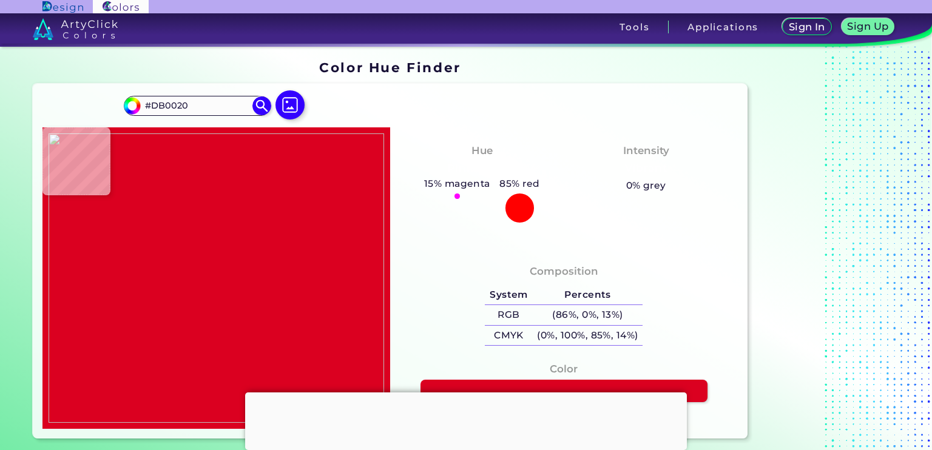
type input "#6b000f"
type input "#6B000F"
type input "#1b5f5f"
type input "#1B5F5F"
type input "#000000"
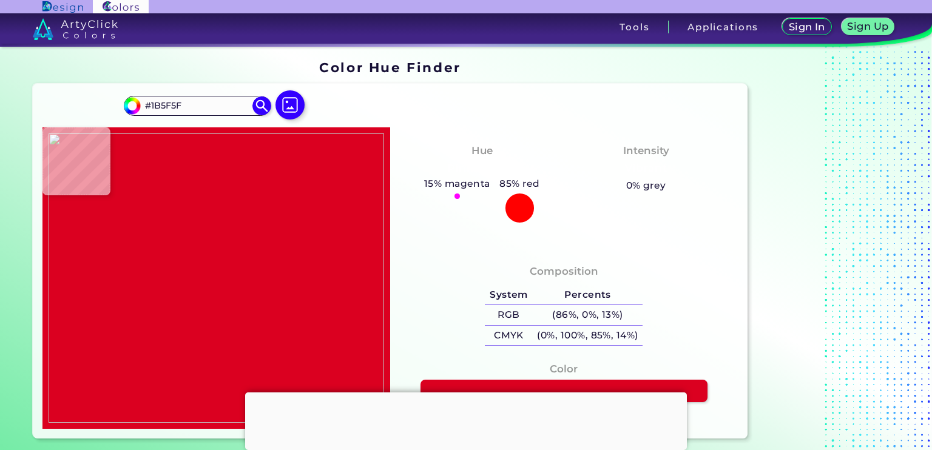
type input "#000000"
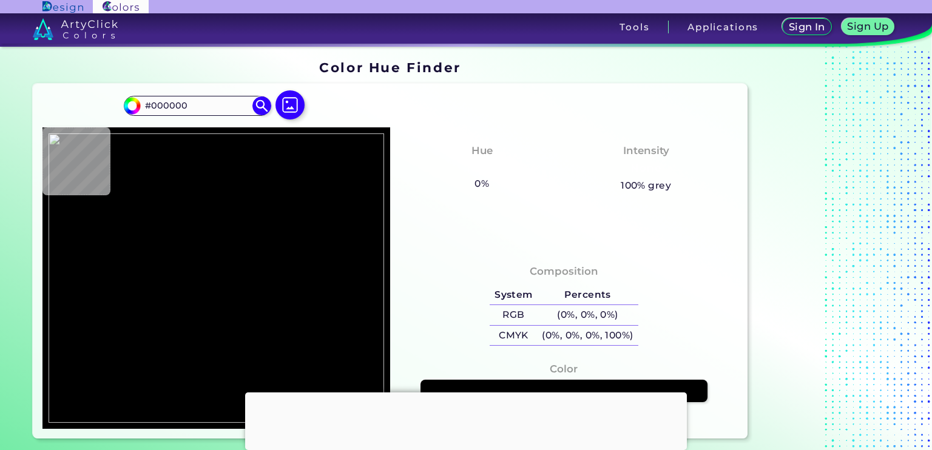
type input "#ffffff"
type input "#FFFFFF"
type input "#000000"
click at [628, 312] on h5 "(0%, 0%, 0%)" at bounding box center [588, 315] width 101 height 20
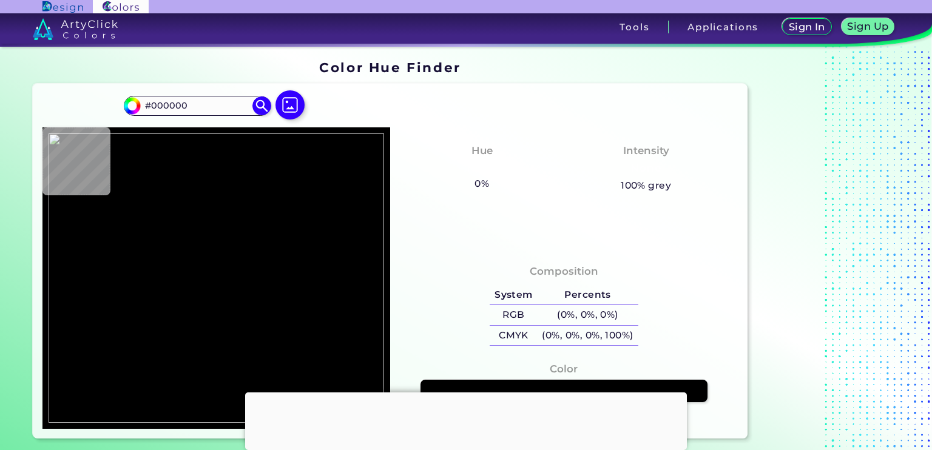
type input "#ffffff"
type input "#FFFFFF"
type input "#82ffff"
type input "#82FFFF"
type input "#485335"
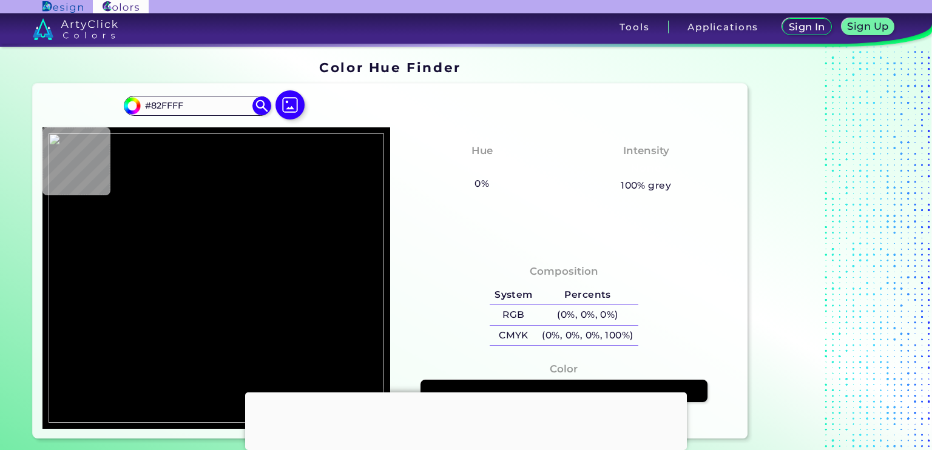
type input "#485335"
type input "#db0020"
type input "#DB0020"
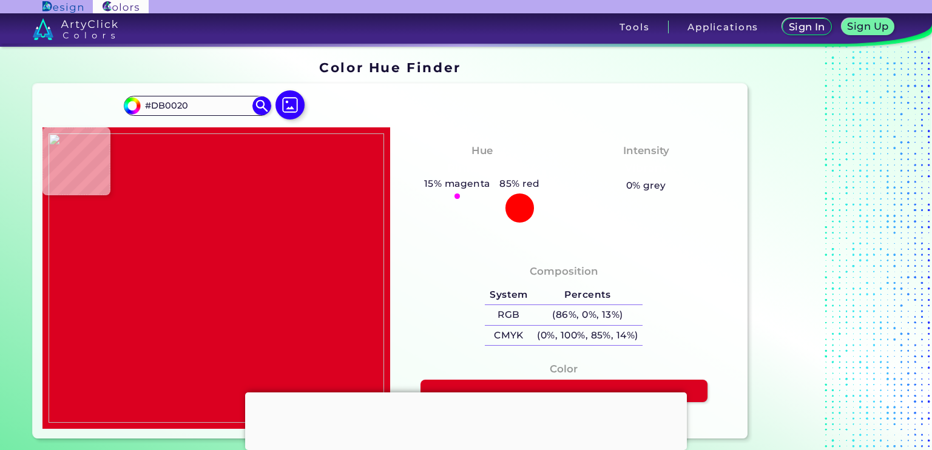
type input "#ca0b35"
type input "#CA0B35"
type input "#4263db"
type input "#4263DB"
type input "#fddb34"
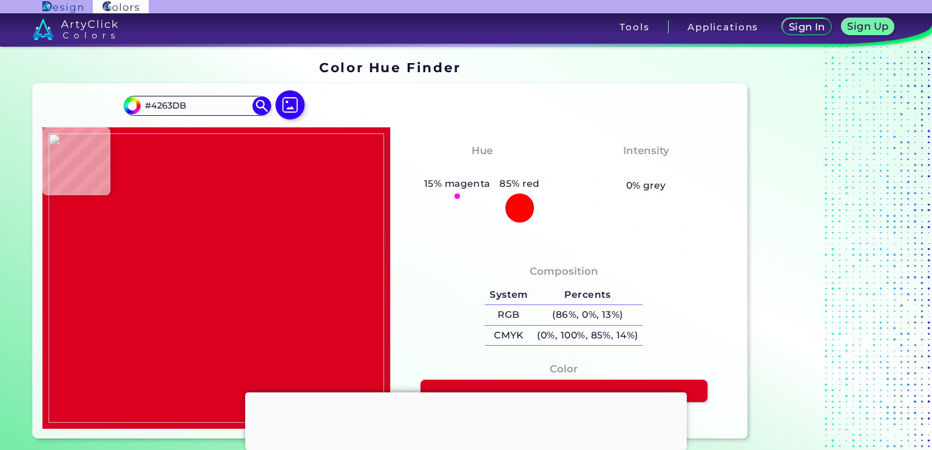
type input "#FDDB34"
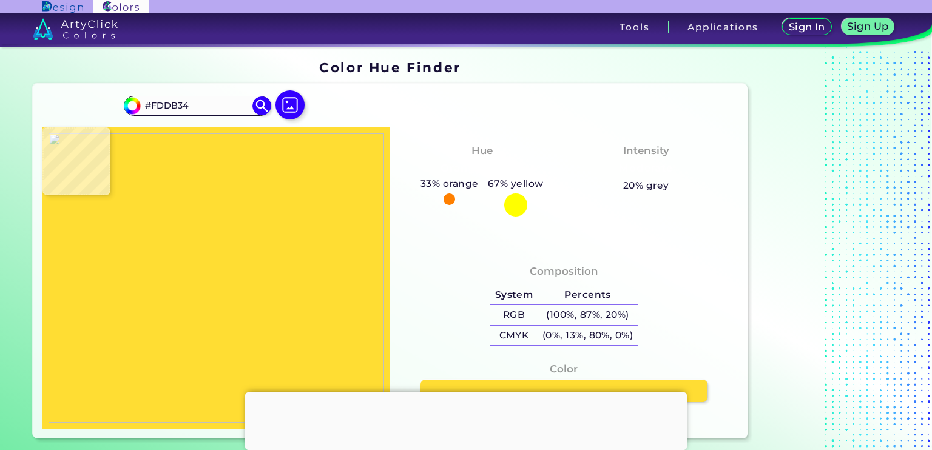
type input "#ffdd33"
type input "#FFDD33"
type input "#d57f21"
type input "#D57F21"
type input "#a30c0c"
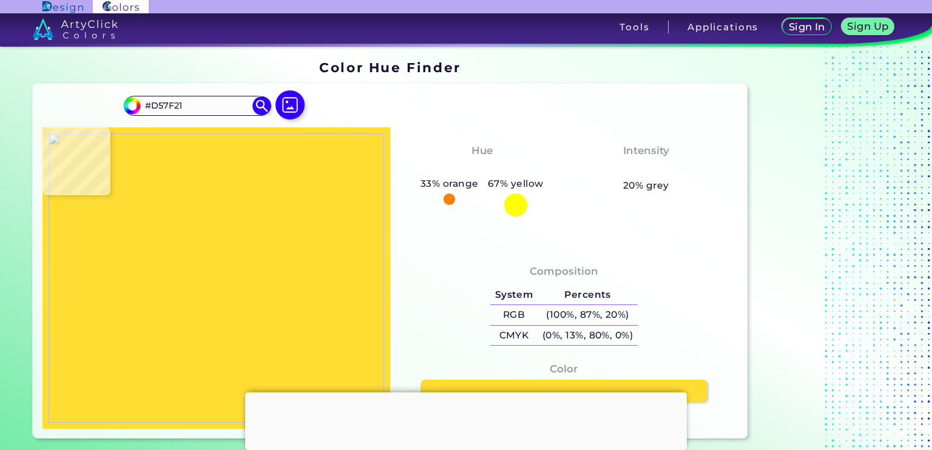
type input "#A30C0C"
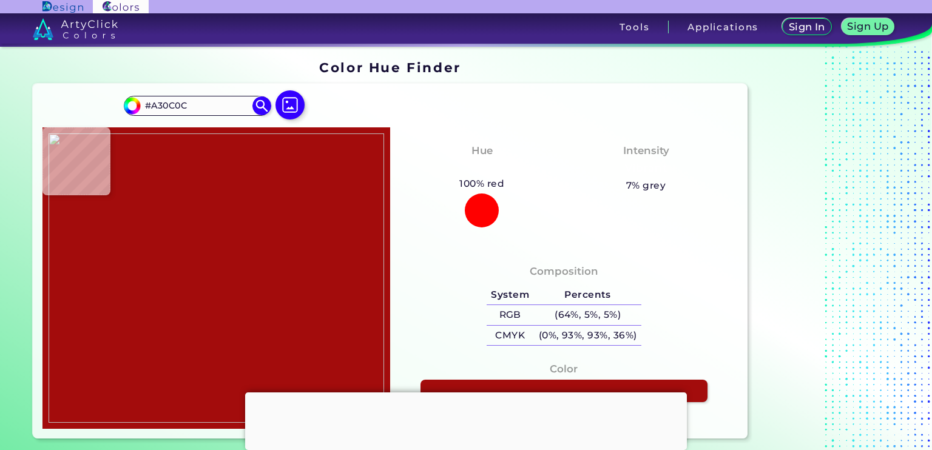
type input "#8e9c46"
type input "#8E9C46"
type input "#737e38"
type input "#737E38"
type input "#606060"
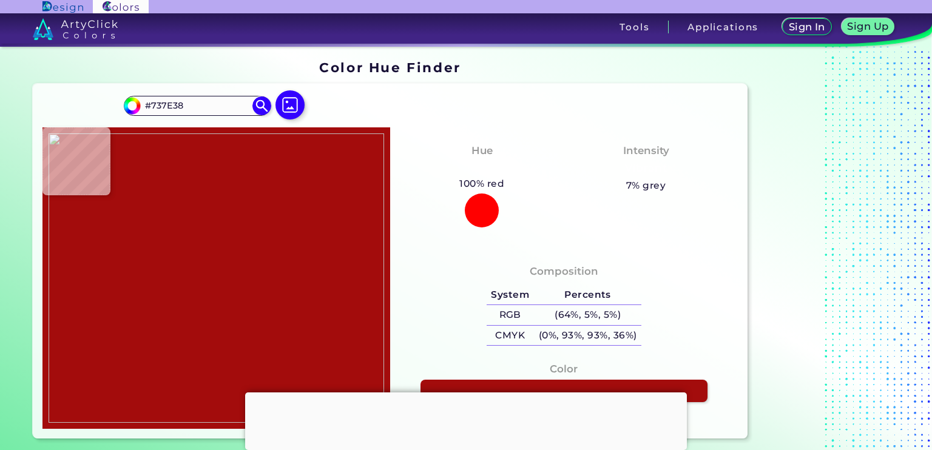
type input "#606060"
type input "#000000"
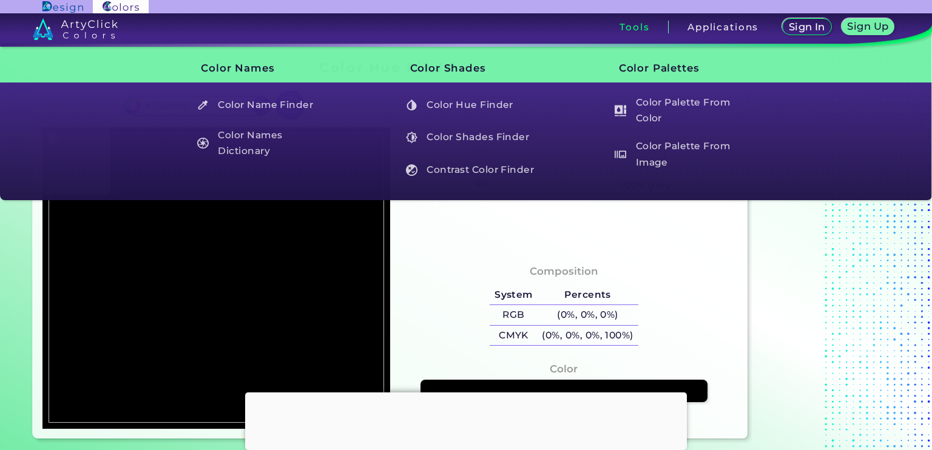
type input "#606060"
type input "#8e9c46"
type input "#8E9C46"
type input "#485335"
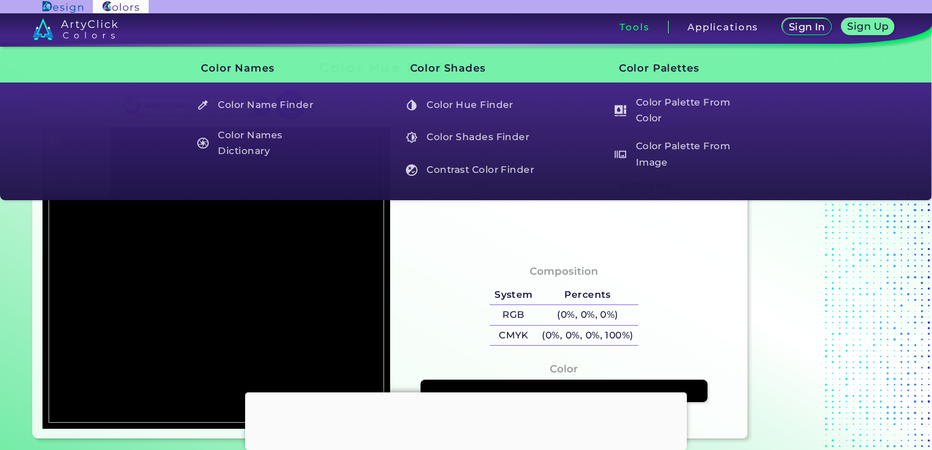
type input "#485335"
type input "#db0020"
type input "#DB0020"
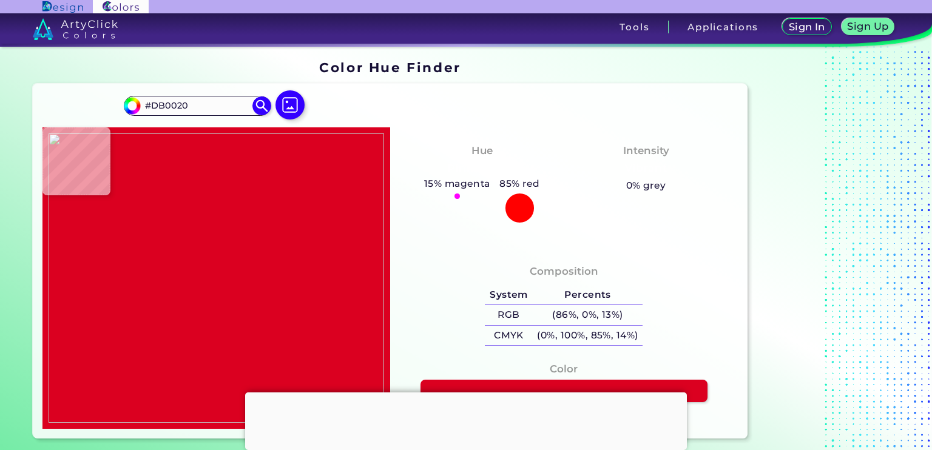
type input "#485335"
type input "#8e9c46"
type input "#8E9C46"
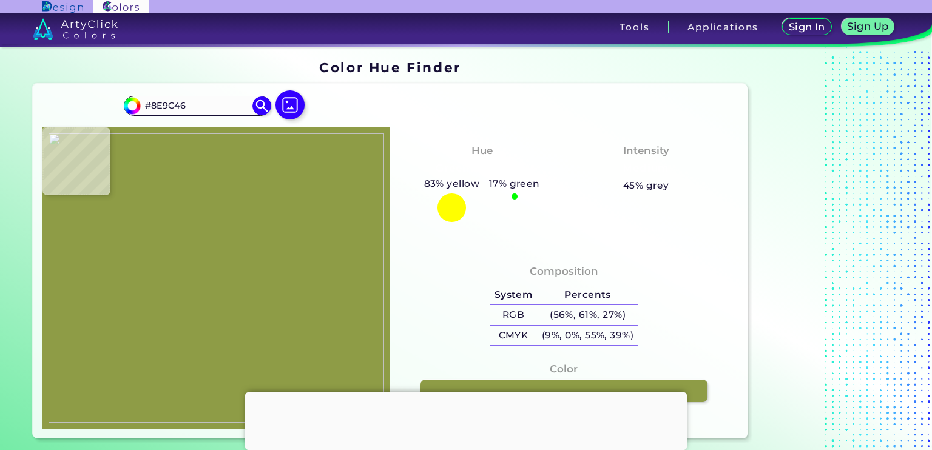
type input "#a30c0c"
type input "#A30C0C"
type input "#55e0e0"
type input "#55E0E0"
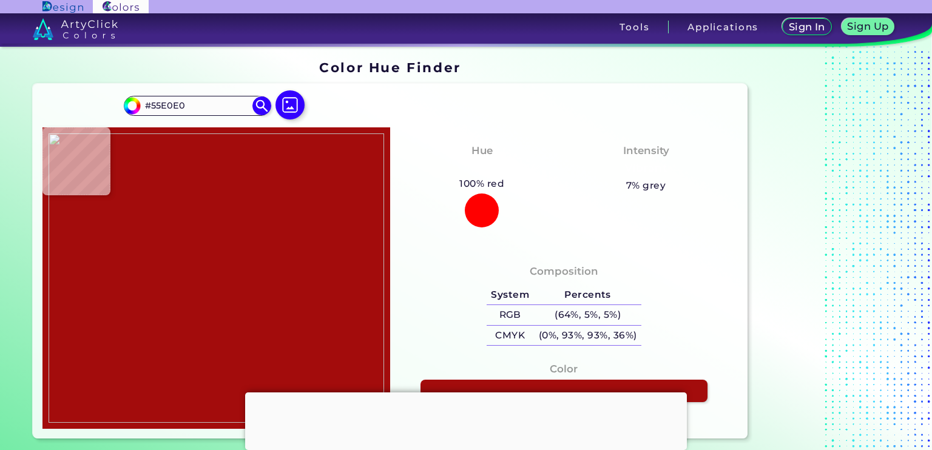
type input "#a30c0c"
type input "#A30C0C"
type input "#ffdd33"
type input "#FFDD33"
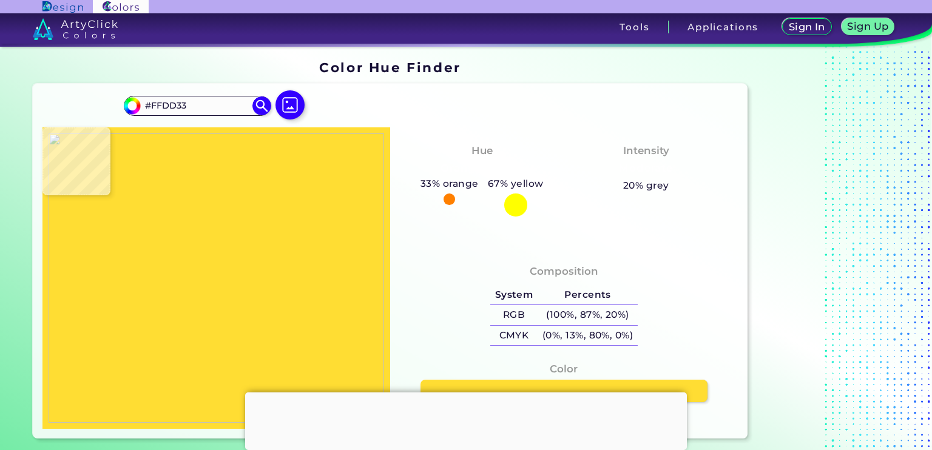
type input "#a30c0c"
type input "#A30C0C"
type input "#000000"
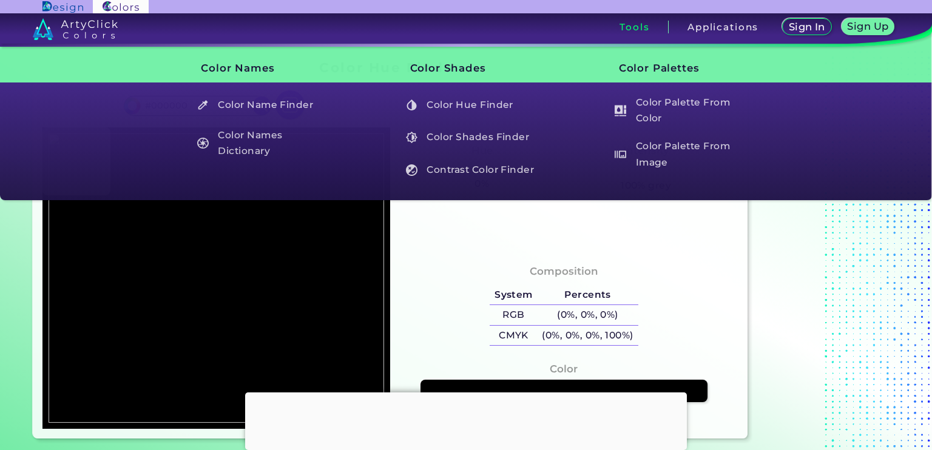
type input "#a30c0c"
type input "#A30C0C"
type input "#ffdd33"
type input "#FFDD33"
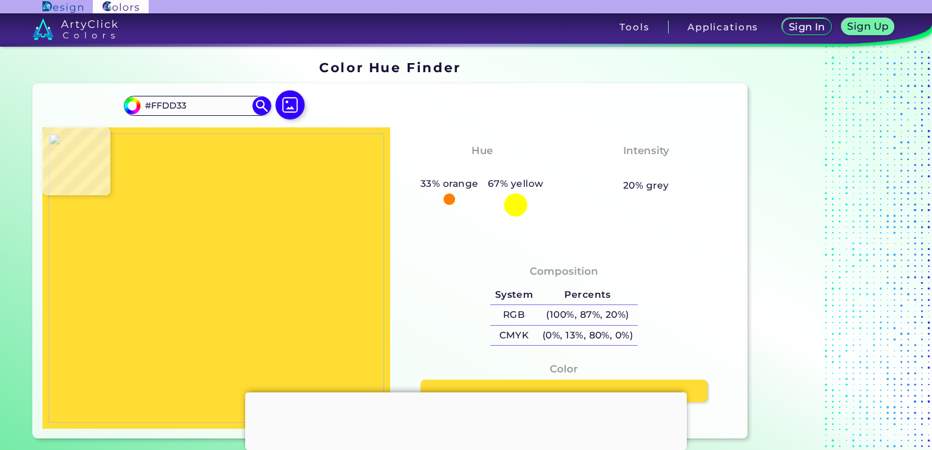
type input "#a30c0c"
type input "#A30C0C"
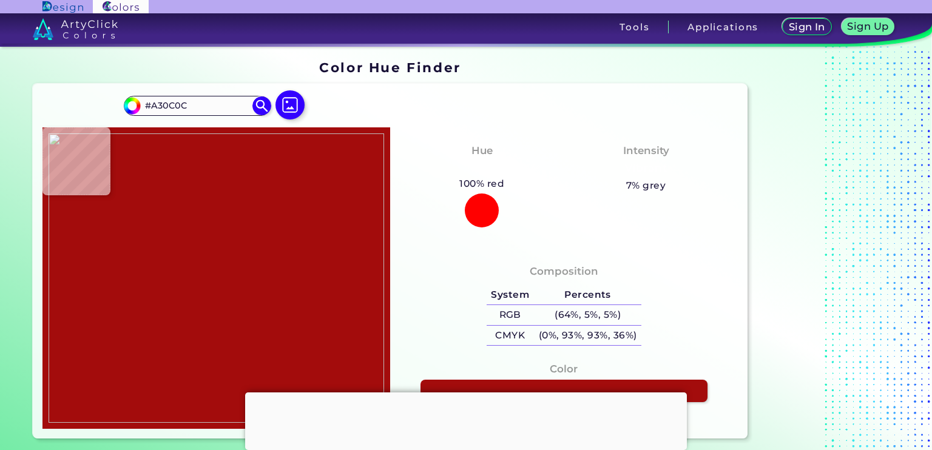
type input "#985429"
type input "#8e9c46"
type input "#8E9C46"
type input "#8d9b45"
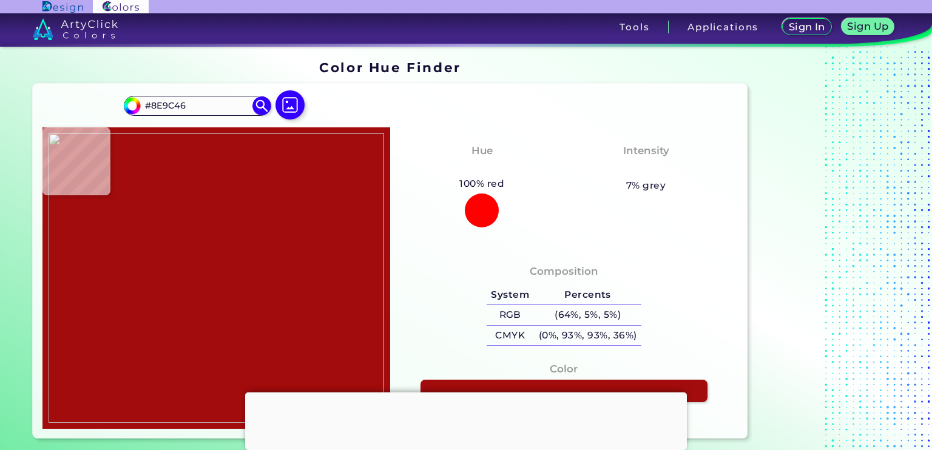
type input "#8D9B45"
type input "#485335"
type input "#606060"
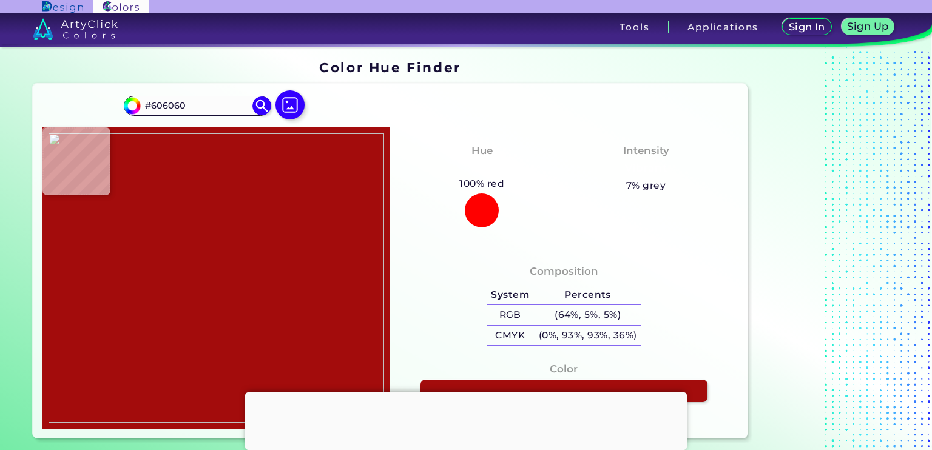
type input "#485335"
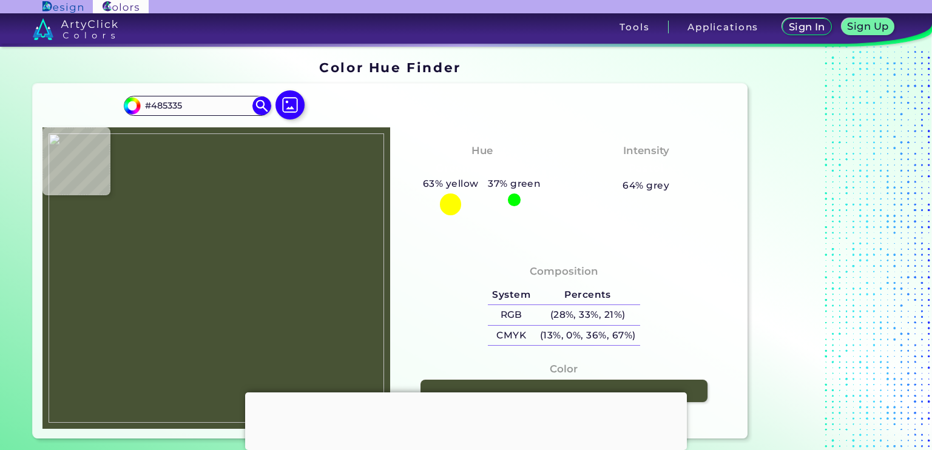
type input "#8e9c46"
type input "#8E9C46"
type input "#a30c0c"
type input "#A30C0C"
type input "#ffdd33"
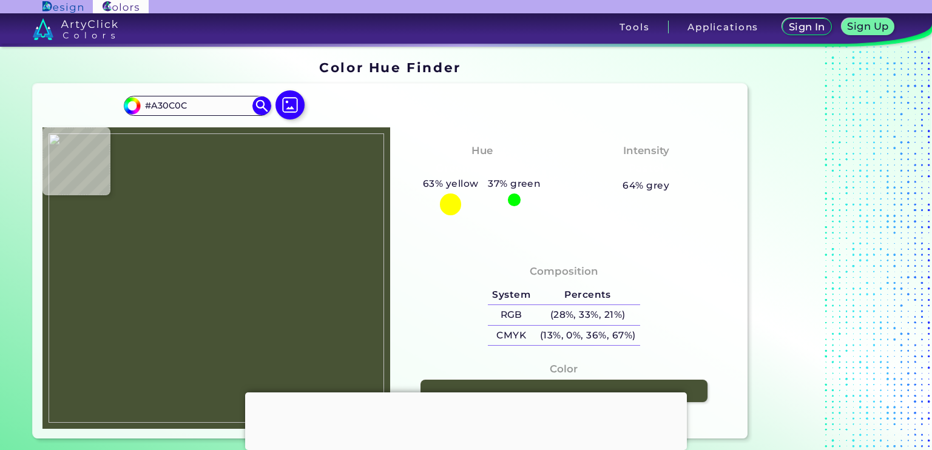
type input "#FFDD33"
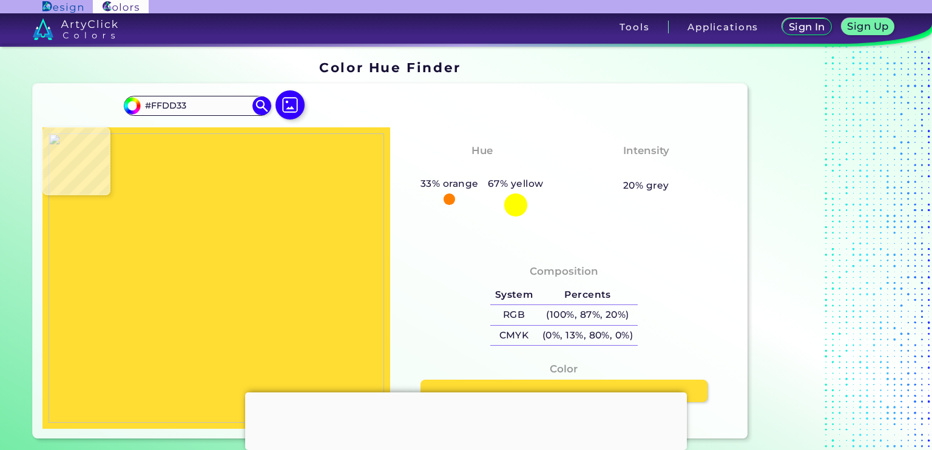
click at [137, 226] on img at bounding box center [217, 277] width 336 height 289
click at [569, 318] on h5 "(100%, 87%, 20%)" at bounding box center [588, 315] width 100 height 20
click at [607, 340] on h5 "(0%, 13%, 80%, 0%)" at bounding box center [588, 336] width 100 height 20
click at [595, 309] on h5 "(100%, 87%, 20%)" at bounding box center [588, 315] width 100 height 20
click at [592, 316] on h5 "(100%, 87%, 20%)" at bounding box center [588, 315] width 100 height 20
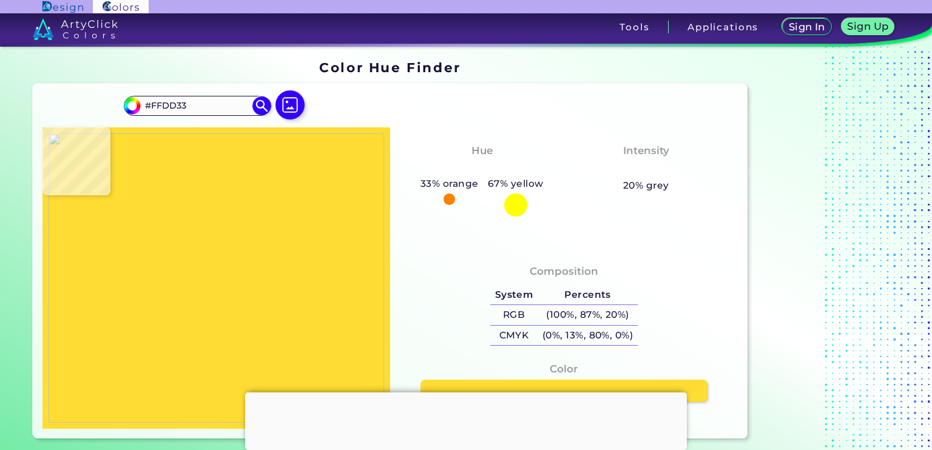
click at [218, 232] on img at bounding box center [217, 277] width 336 height 289
type input "#a30c0c"
type input "#A30C0C"
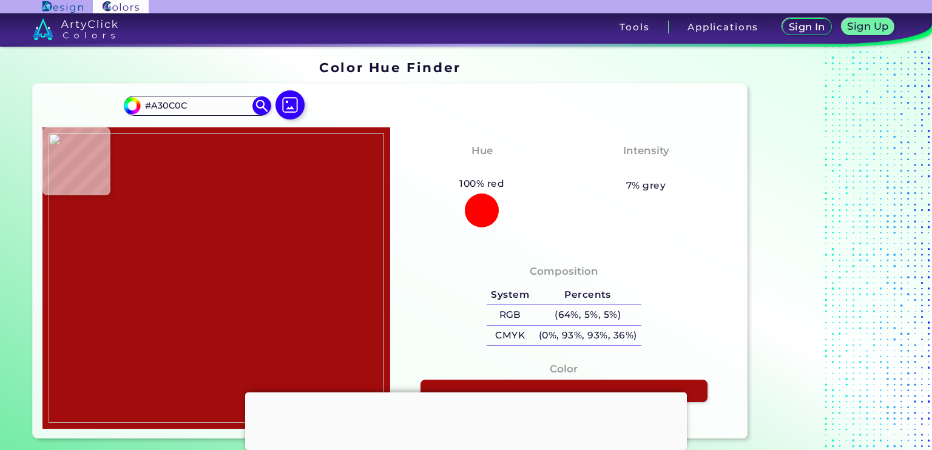
type input "#923939"
type input "#a30c0c"
type input "#A30C0C"
type input "#55e0e0"
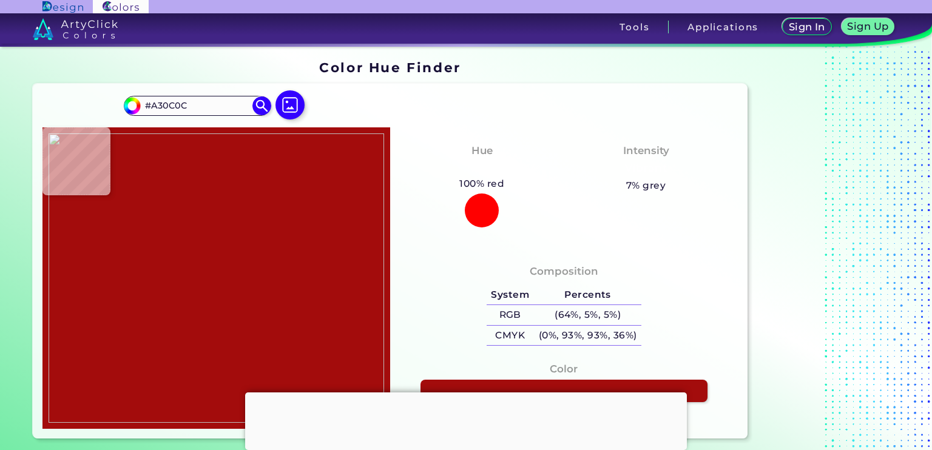
type input "#55E0E0"
type input "#a30c0c"
type input "#A30C0C"
type input "#8e9c46"
type input "#8E9C46"
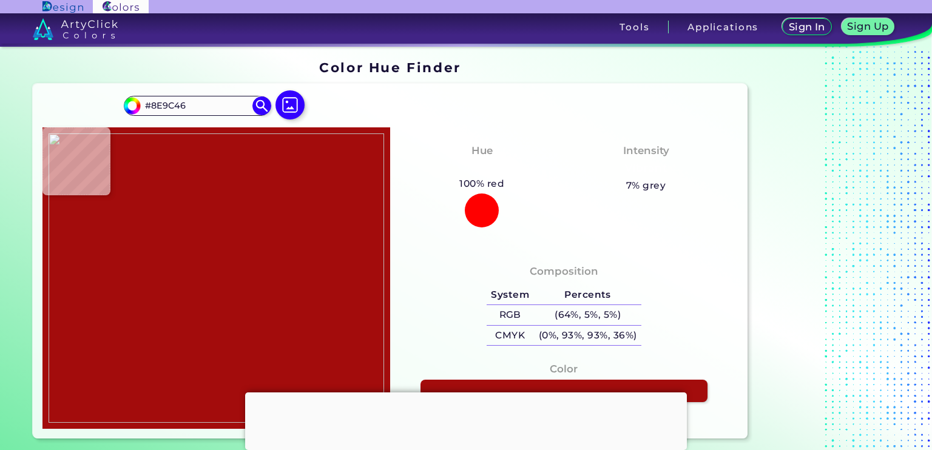
type input "#485335"
type input "#606060"
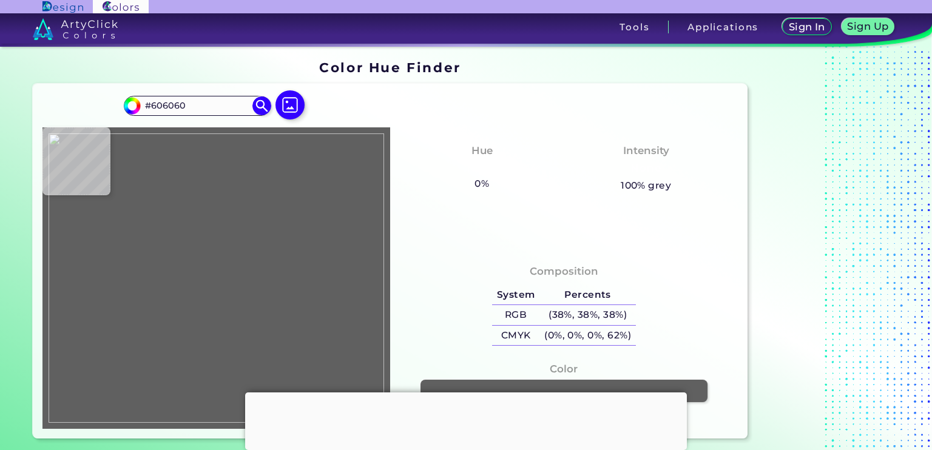
type input "#485335"
type input "#8e9c46"
type input "#8E9C46"
type input "#a30c0c"
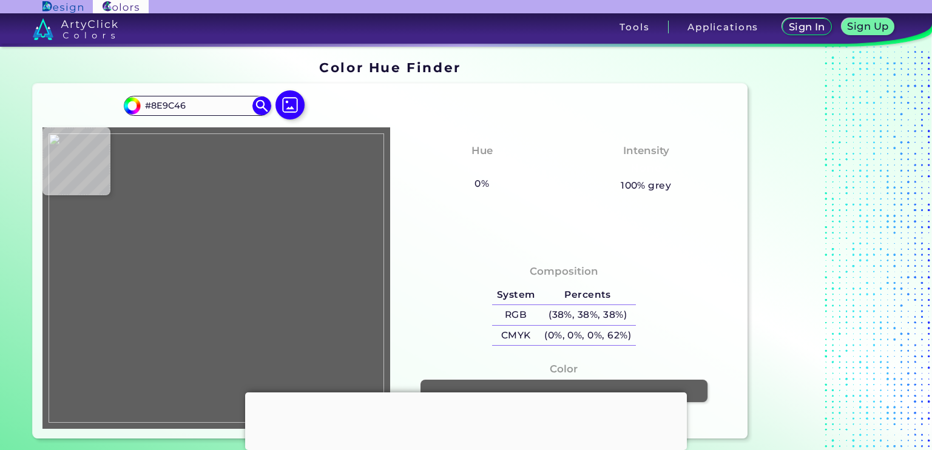
type input "#A30C0C"
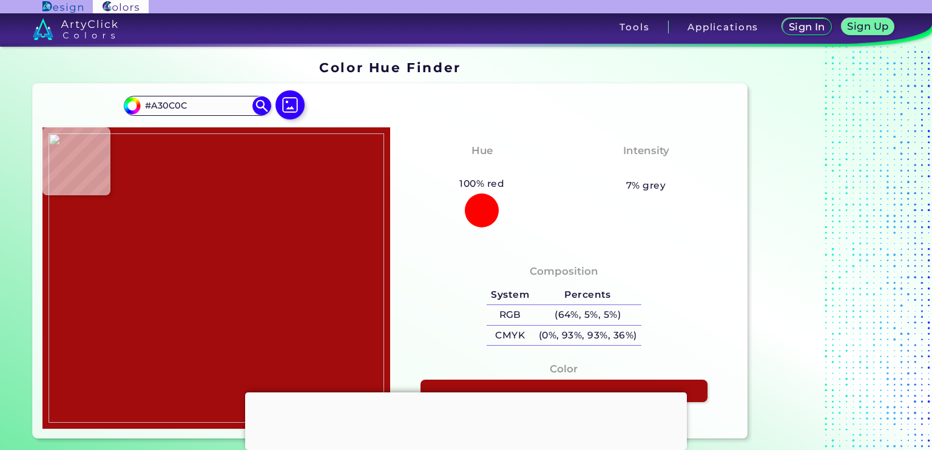
type input "#ad2310"
type input "#AD2310"
type input "#ffdd33"
type input "#FFDD33"
type input "#fddb34"
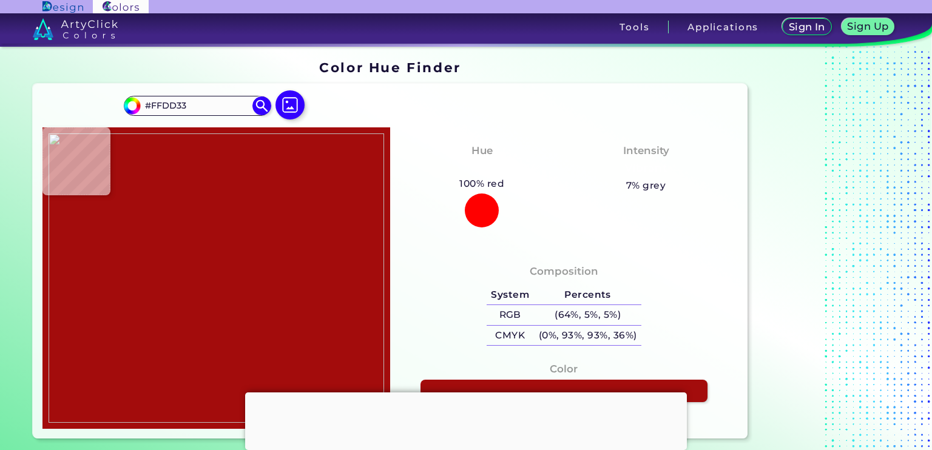
type input "#FDDB34"
type input "#4263db"
type input "#4263DB"
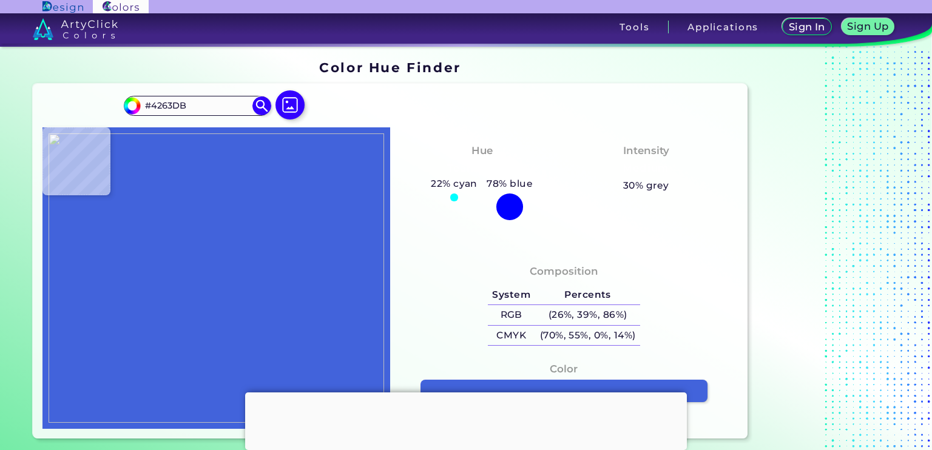
click at [129, 293] on img at bounding box center [217, 277] width 336 height 289
click at [126, 308] on img at bounding box center [217, 277] width 336 height 289
type input "#db0020"
type input "#DB0020"
type input "#485335"
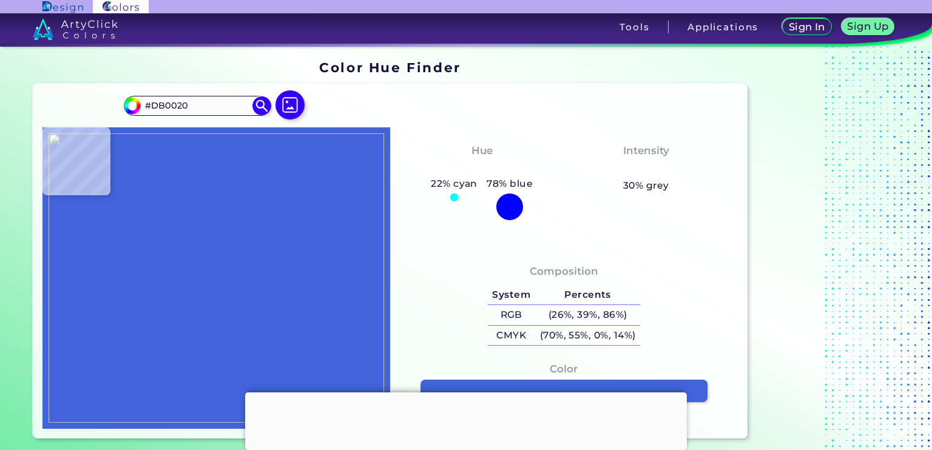
type input "#485335"
type input "#606060"
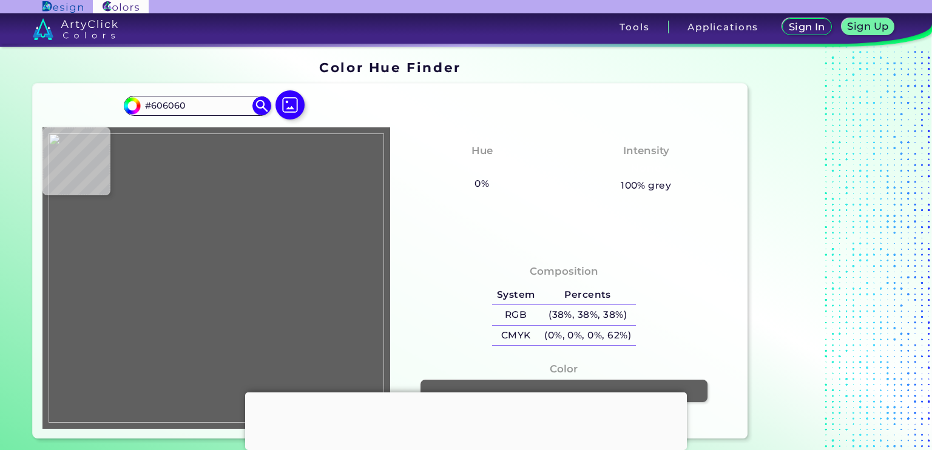
type input "#485335"
type input "#db0020"
type input "#DB0020"
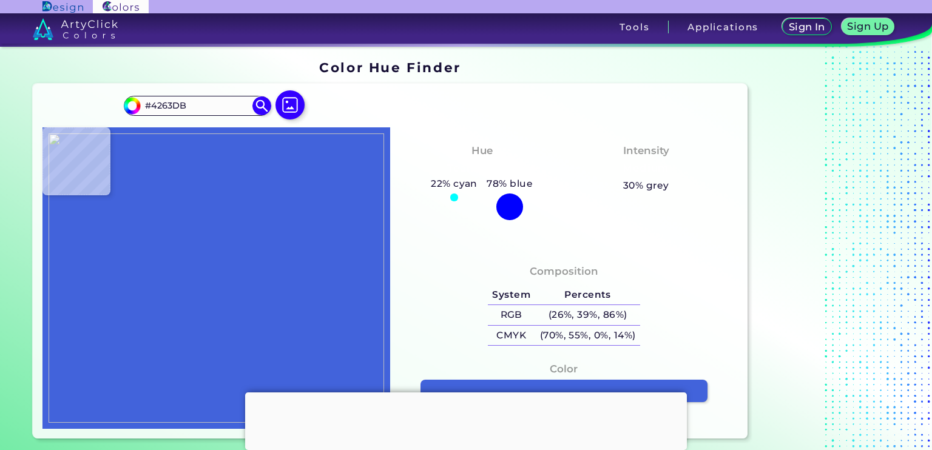
click at [146, 284] on img at bounding box center [217, 277] width 336 height 289
click at [578, 320] on h5 "(26%, 39%, 86%)" at bounding box center [587, 315] width 105 height 20
click at [194, 234] on img at bounding box center [217, 277] width 336 height 289
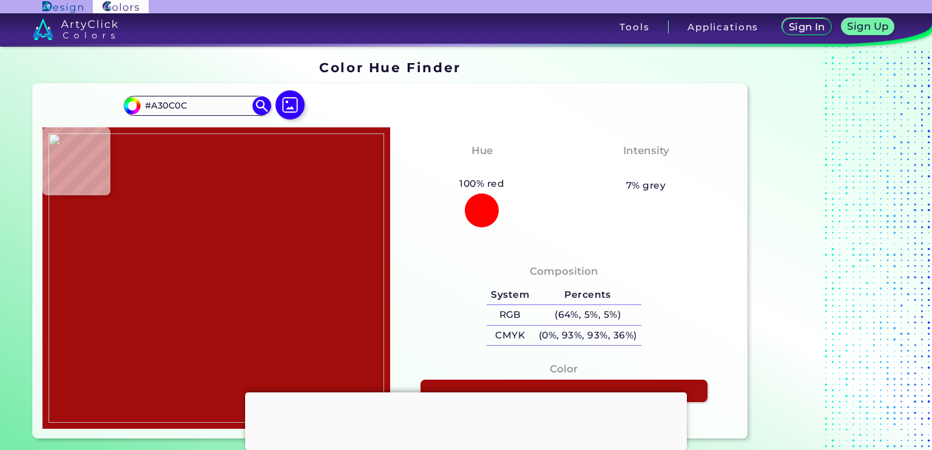
click at [189, 212] on img at bounding box center [217, 277] width 336 height 289
click at [562, 317] on h5 "(64%, 5%, 5%)" at bounding box center [587, 315] width 107 height 20
drag, startPoint x: 461, startPoint y: 181, endPoint x: 517, endPoint y: 185, distance: 55.9
click at [517, 185] on div "Hue Red 100% red 17% green" at bounding box center [482, 184] width 164 height 95
drag, startPoint x: 517, startPoint y: 185, endPoint x: 587, endPoint y: 208, distance: 74.1
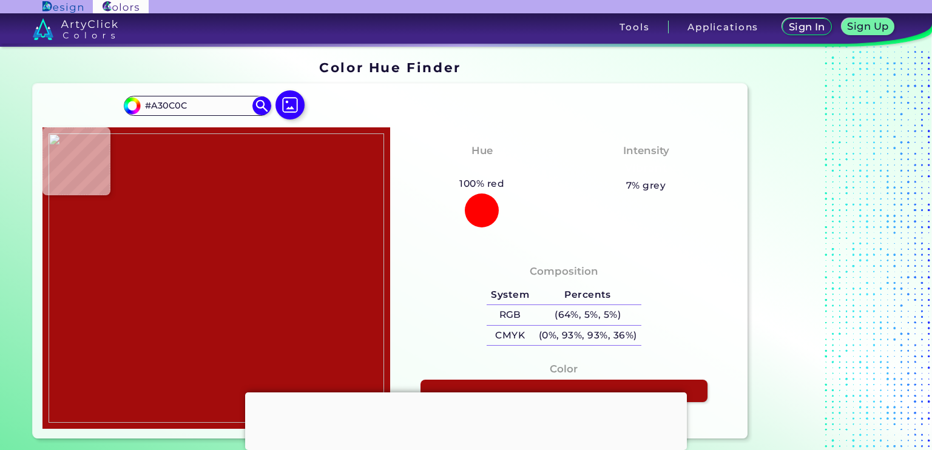
click at [587, 208] on div "Hue Red 100% red 17% green Intensity Vibrant 7% grey" at bounding box center [564, 187] width 348 height 121
drag, startPoint x: 472, startPoint y: 149, endPoint x: 507, endPoint y: 154, distance: 35.5
click at [507, 154] on div "Hue Red 100% red 17% green" at bounding box center [482, 184] width 164 height 95
drag, startPoint x: 507, startPoint y: 154, endPoint x: 550, endPoint y: 202, distance: 64.5
click at [550, 202] on div "Hue Red 100% red 17% green" at bounding box center [482, 184] width 164 height 95
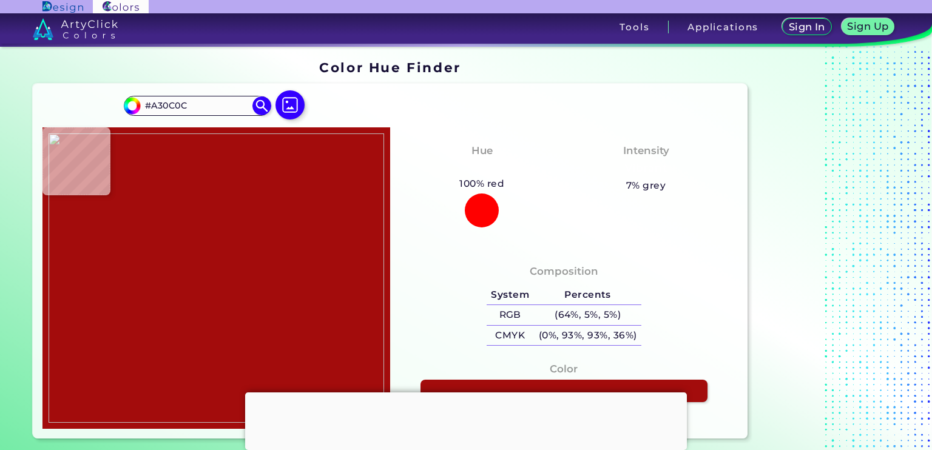
drag, startPoint x: 468, startPoint y: 150, endPoint x: 522, endPoint y: 186, distance: 64.6
click at [522, 186] on div "Hue Red 100% red 17% green" at bounding box center [482, 184] width 164 height 95
drag, startPoint x: 522, startPoint y: 186, endPoint x: 587, endPoint y: 224, distance: 75.9
click at [587, 224] on div "Hue Red 100% red 17% green Intensity Vibrant 7% grey" at bounding box center [564, 187] width 348 height 121
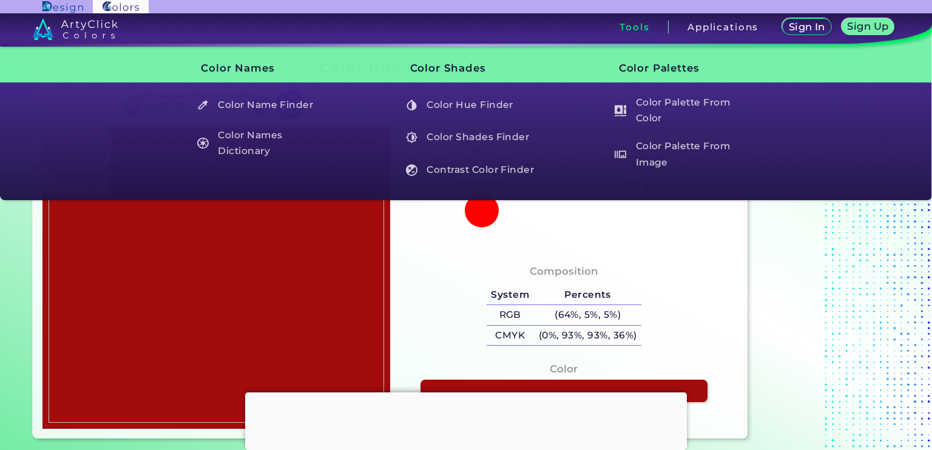
click at [211, 302] on img at bounding box center [217, 277] width 336 height 289
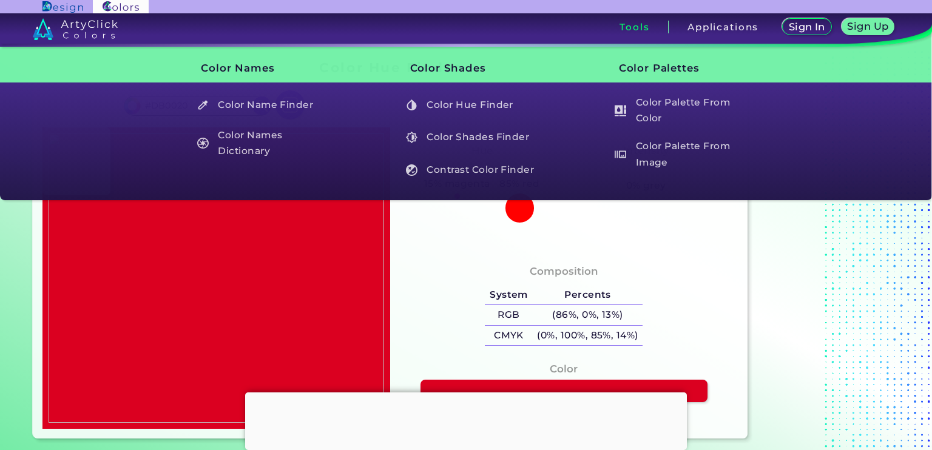
click at [220, 302] on img at bounding box center [217, 277] width 336 height 289
click at [563, 316] on h5 "(86%, 0%, 13%)" at bounding box center [588, 315] width 110 height 20
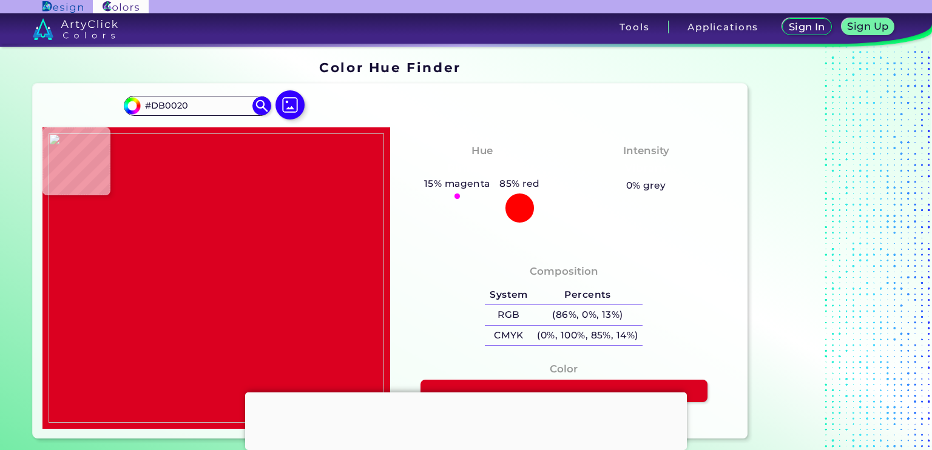
click at [345, 274] on img at bounding box center [217, 277] width 336 height 289
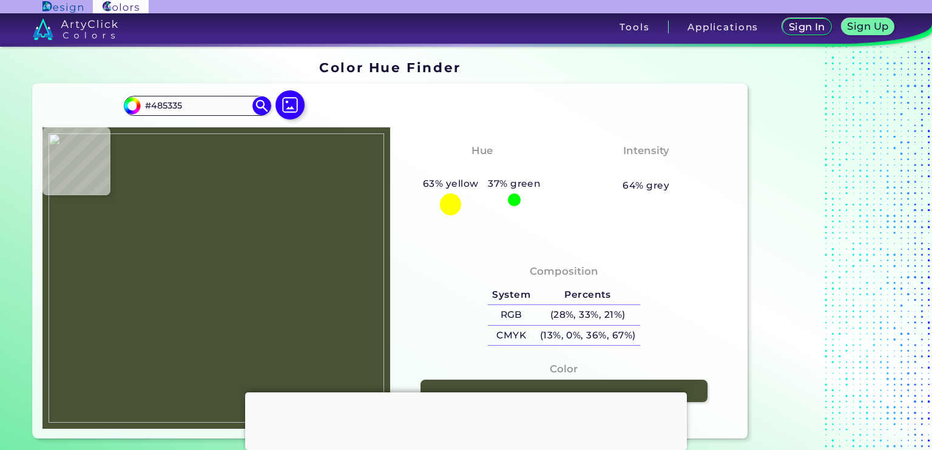
click at [334, 297] on img at bounding box center [217, 277] width 336 height 289
click at [545, 314] on h5 "(28%, 33%, 21%)" at bounding box center [587, 315] width 105 height 20
click at [349, 206] on img at bounding box center [217, 277] width 336 height 289
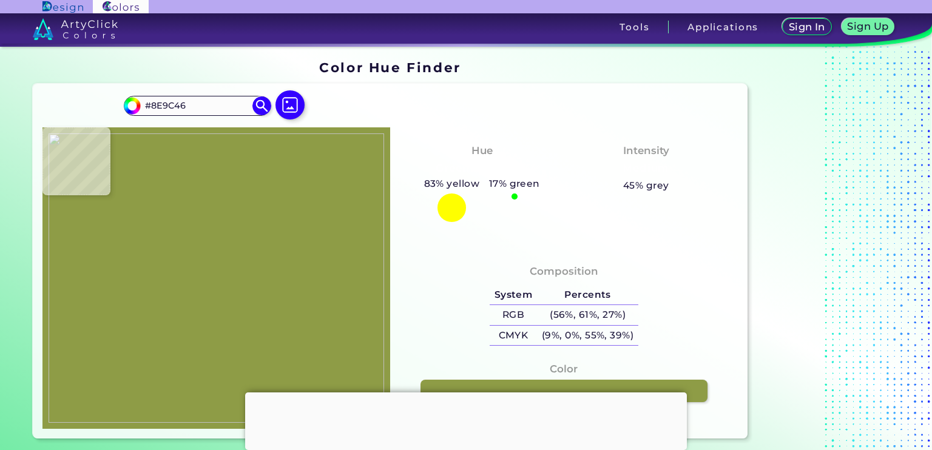
click at [340, 238] on img at bounding box center [217, 277] width 336 height 289
click at [630, 319] on h5 "(56%, 61%, 27%)" at bounding box center [587, 315] width 101 height 20
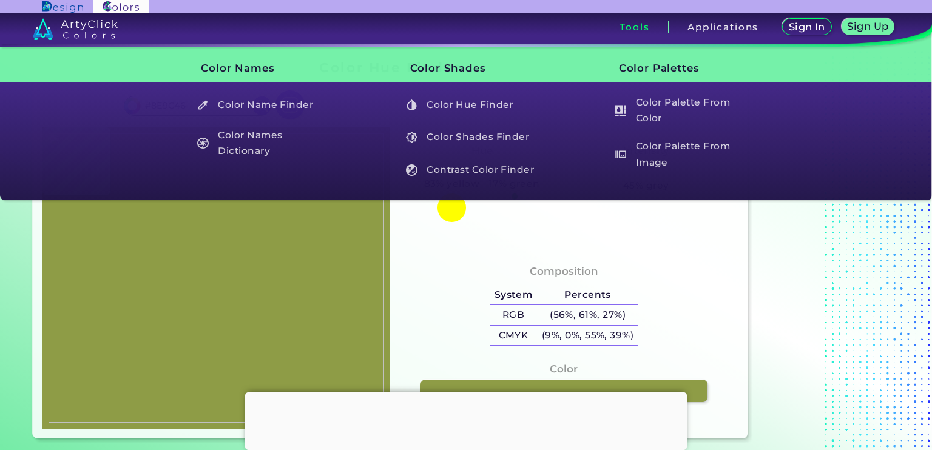
click at [167, 342] on img at bounding box center [217, 277] width 336 height 289
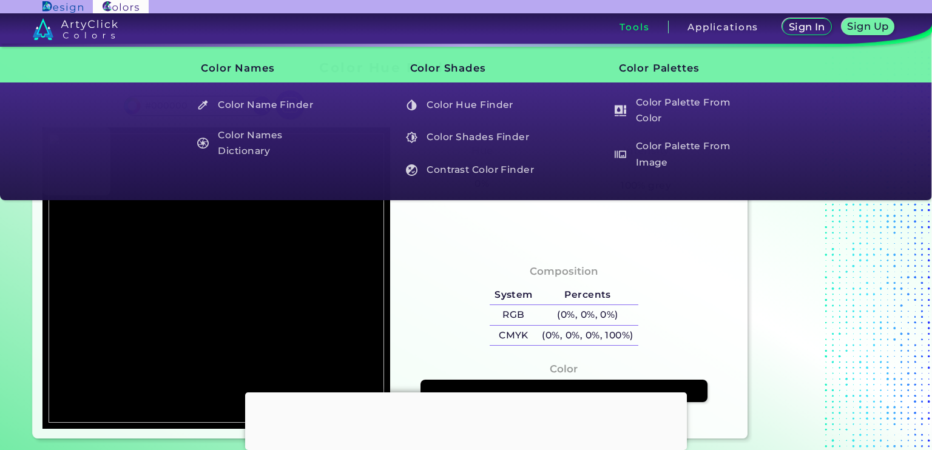
click at [189, 346] on img at bounding box center [217, 277] width 336 height 289
click at [581, 316] on h5 "(0%, 0%, 0%)" at bounding box center [588, 315] width 101 height 20
click at [319, 352] on img at bounding box center [217, 277] width 336 height 289
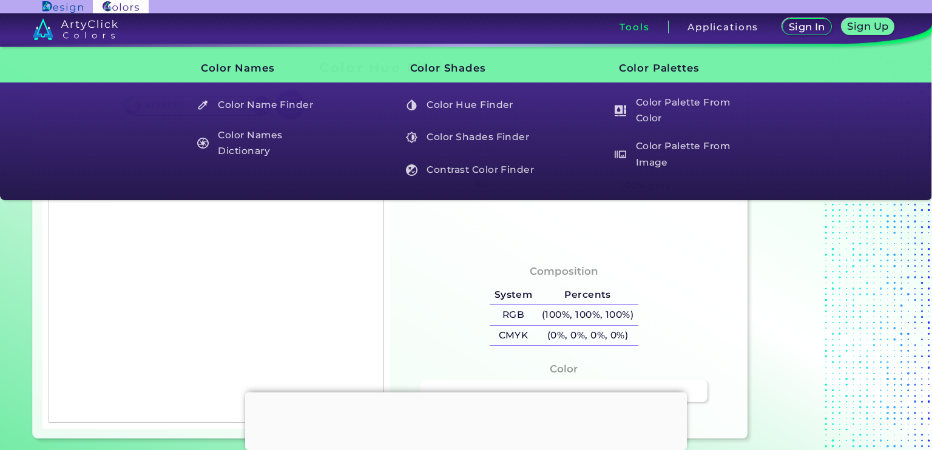
click at [303, 340] on img at bounding box center [217, 277] width 336 height 289
click at [540, 314] on h5 "(100%, 100%, 100%)" at bounding box center [587, 315] width 101 height 20
